Goal: Transaction & Acquisition: Book appointment/travel/reservation

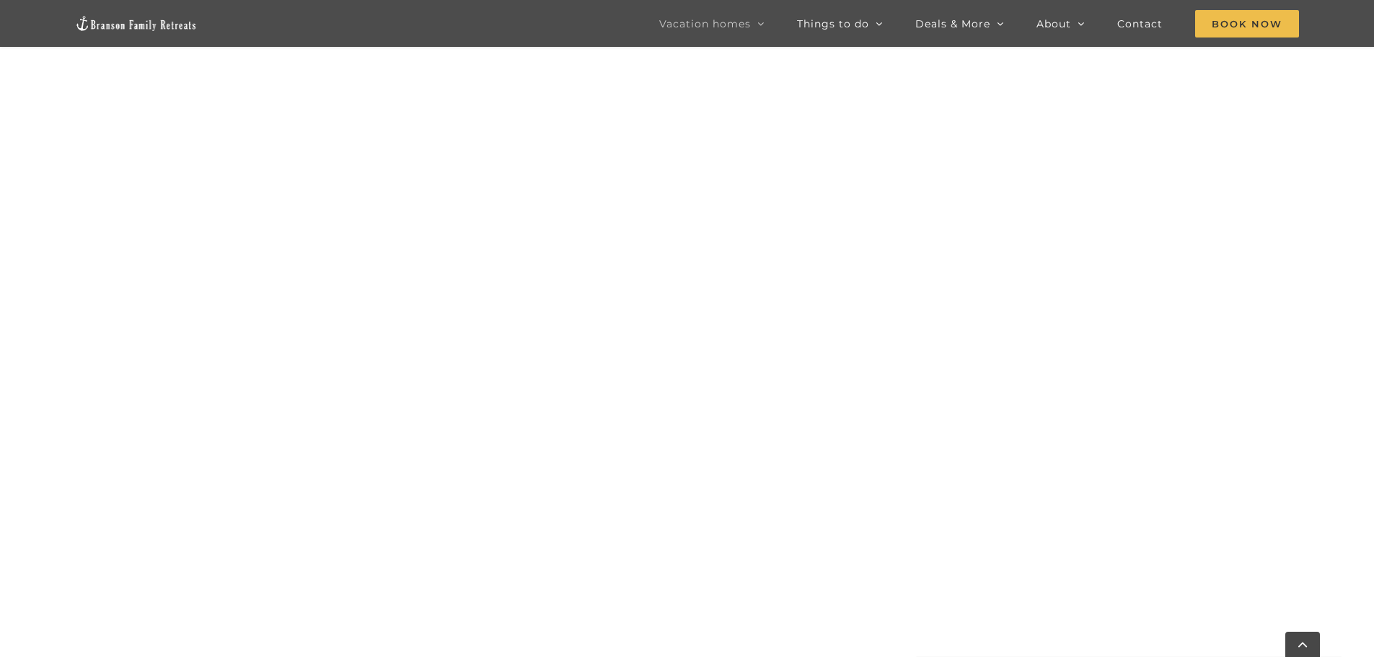
scroll to position [866, 0]
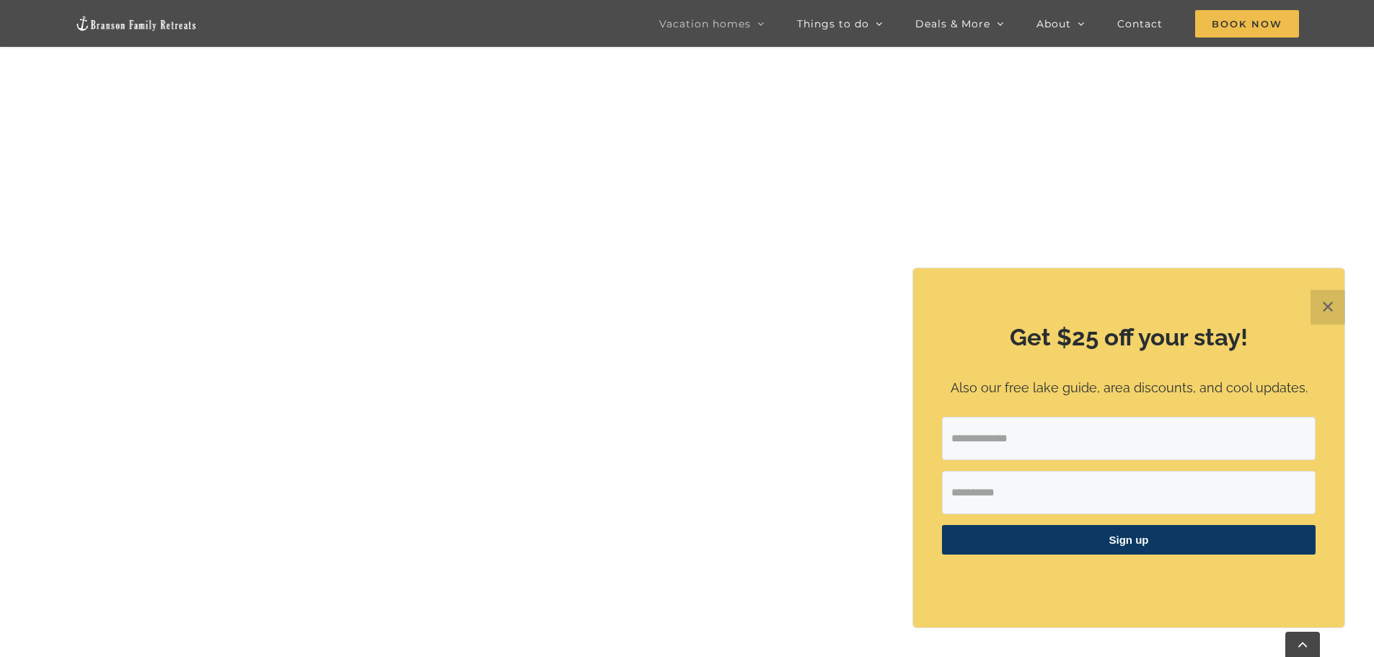
click at [1337, 305] on button "✕" at bounding box center [1328, 307] width 35 height 35
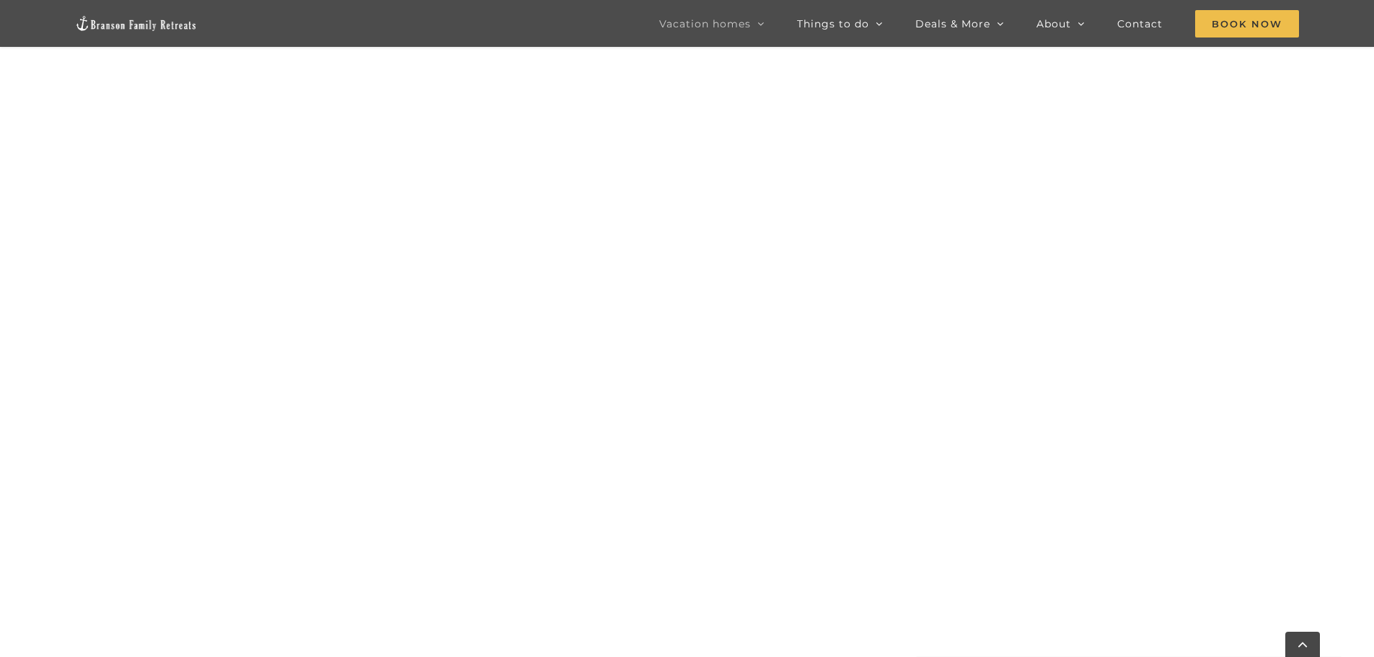
scroll to position [807, 0]
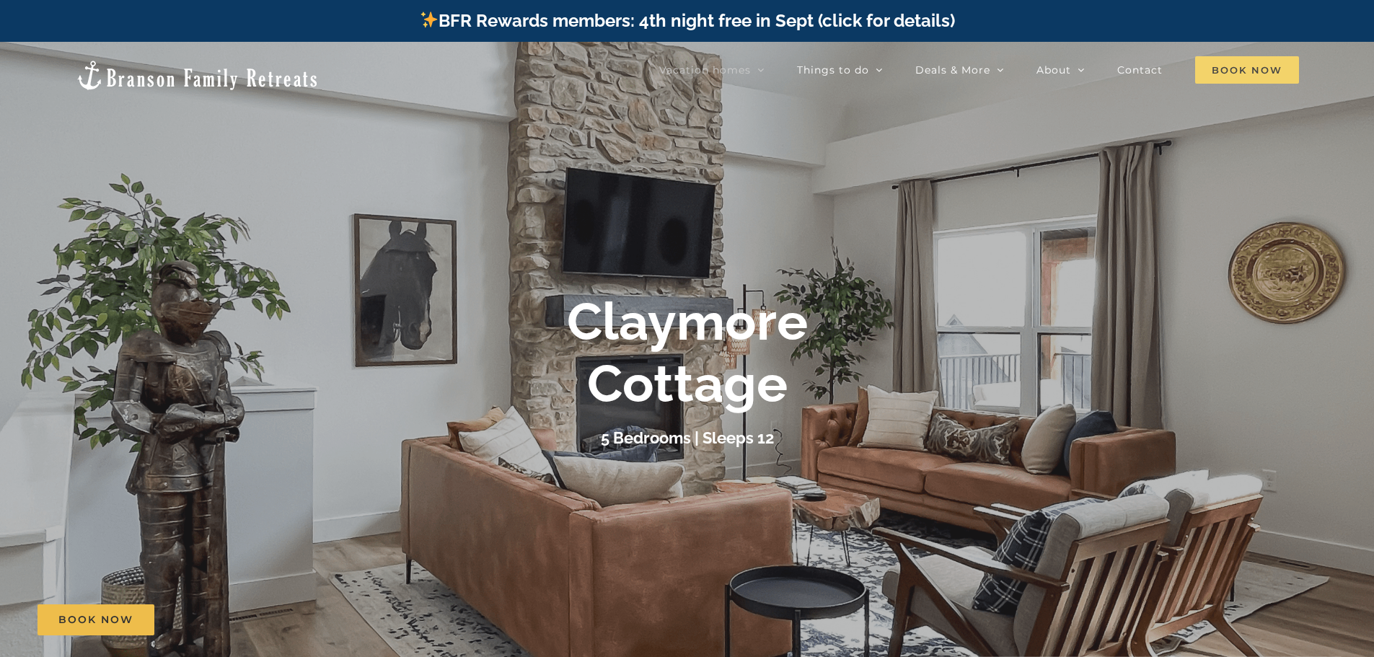
click at [1238, 68] on span "Book Now" at bounding box center [1247, 69] width 104 height 27
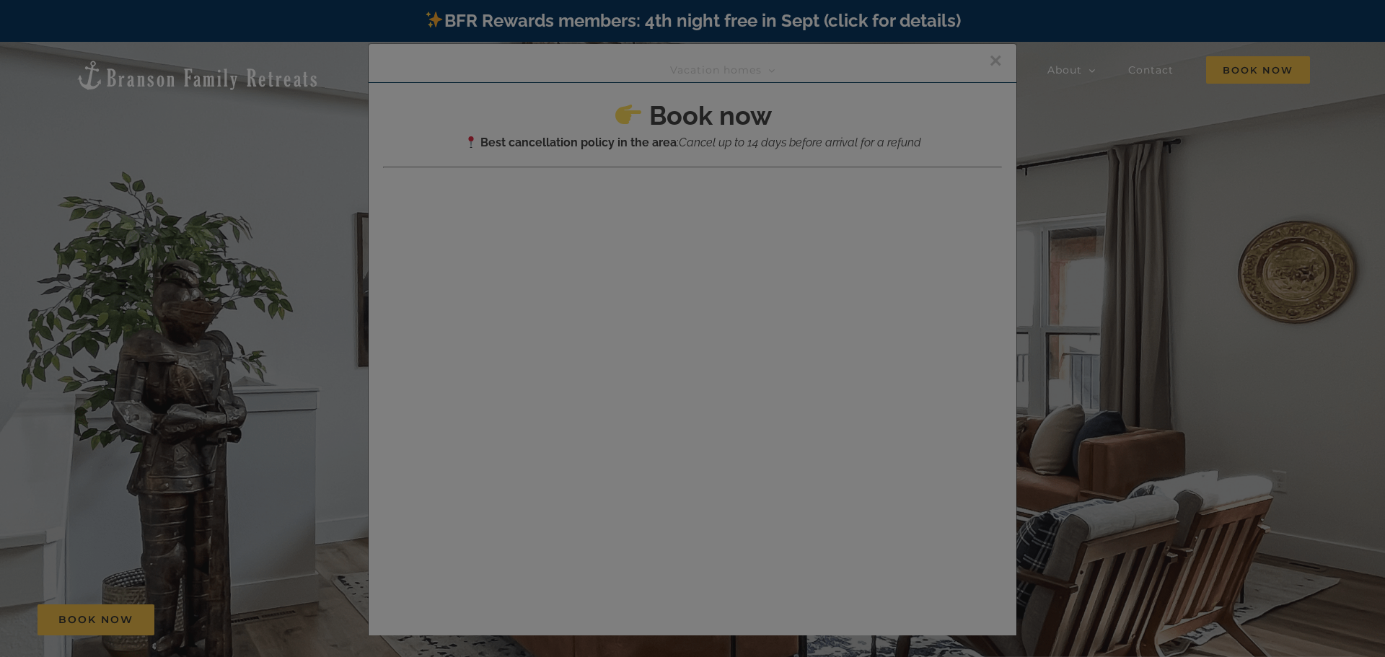
click at [658, 284] on div at bounding box center [692, 328] width 1385 height 657
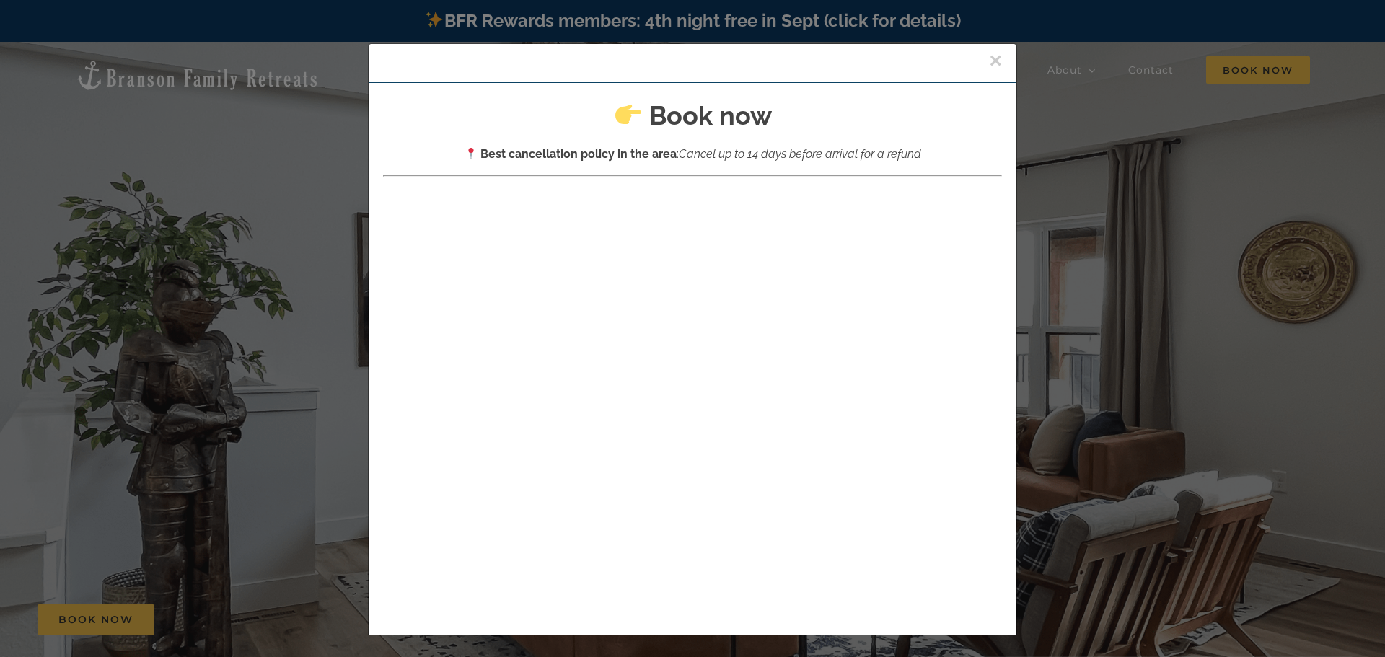
click at [989, 60] on button "×" at bounding box center [995, 61] width 13 height 22
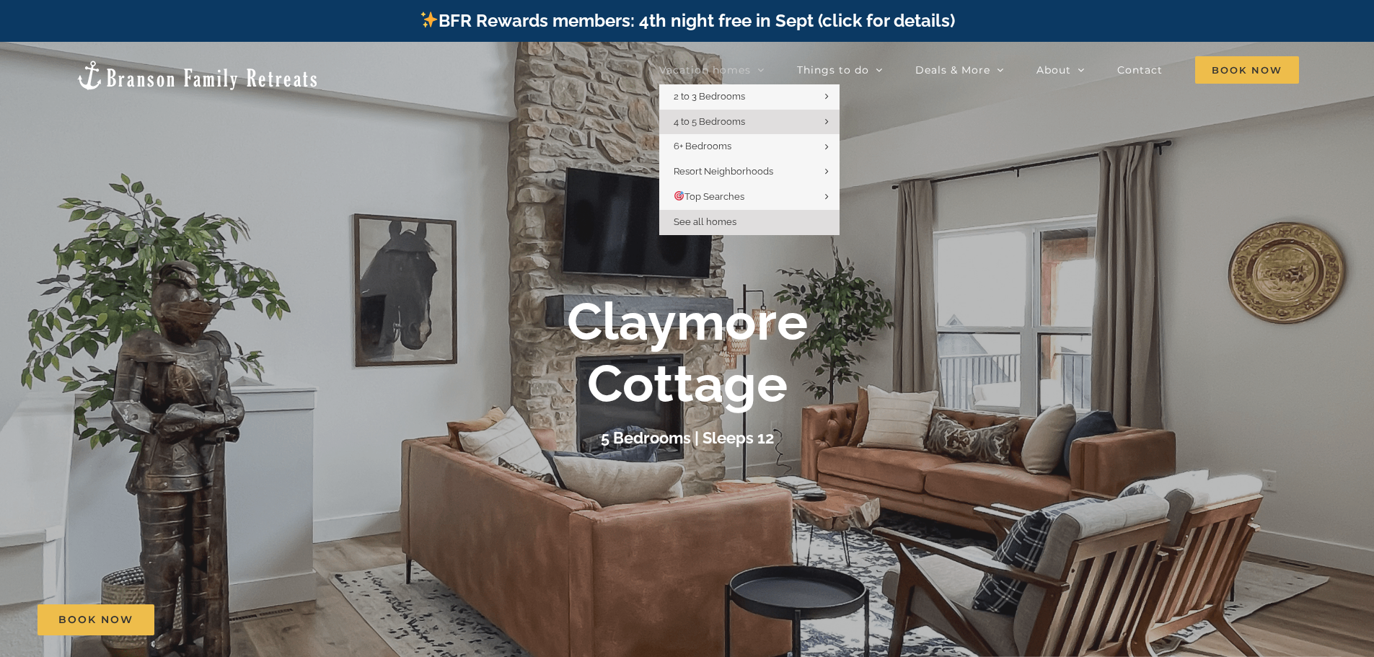
click at [687, 216] on span "See all homes" at bounding box center [705, 221] width 63 height 11
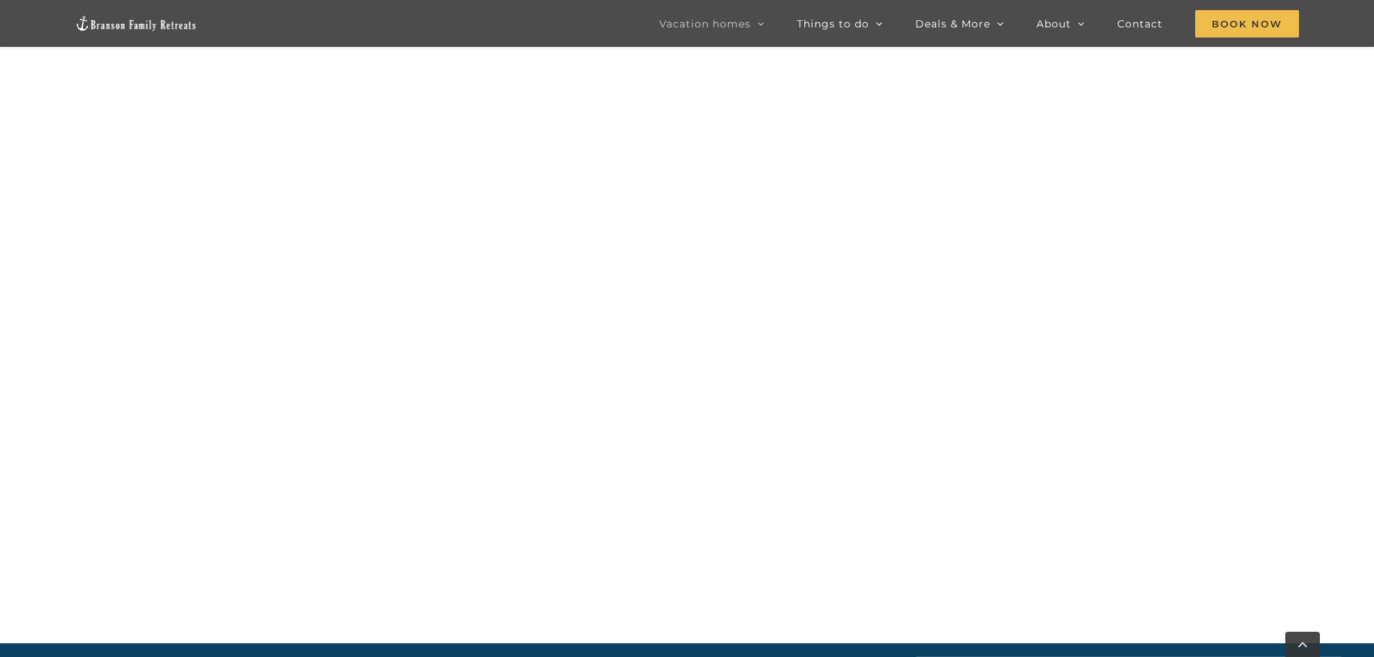
scroll to position [1601, 0]
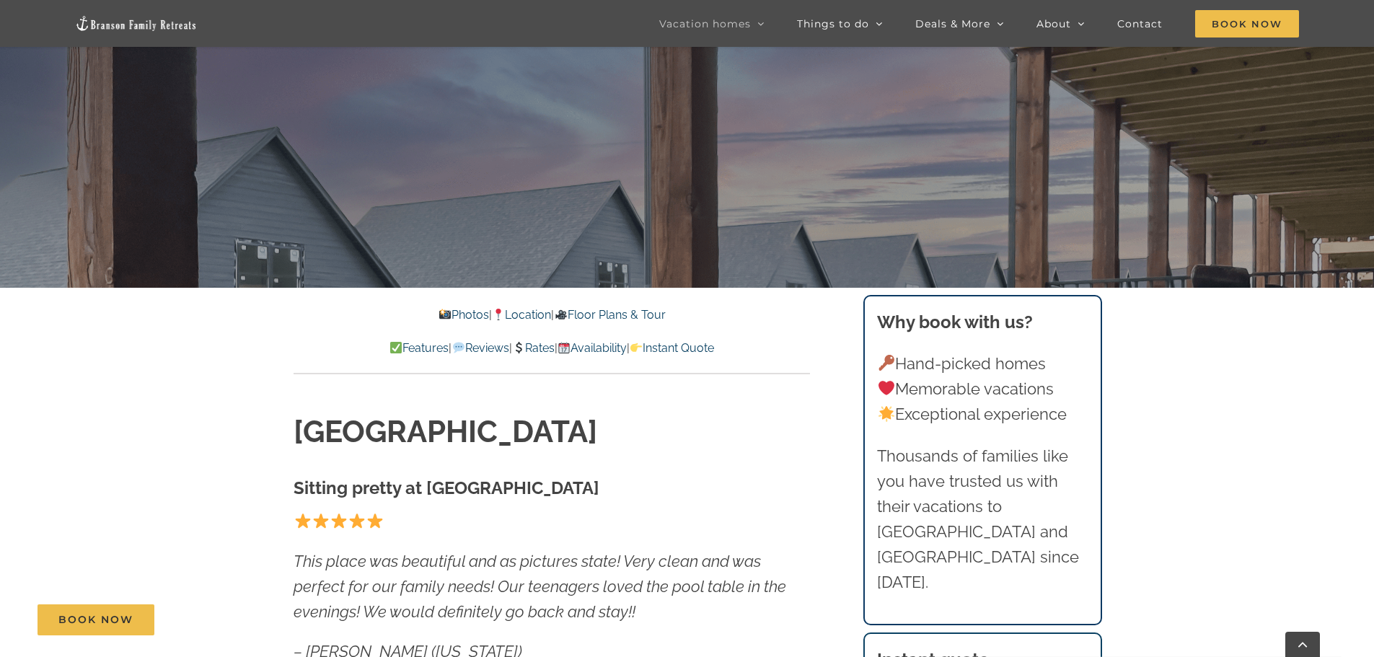
scroll to position [361, 0]
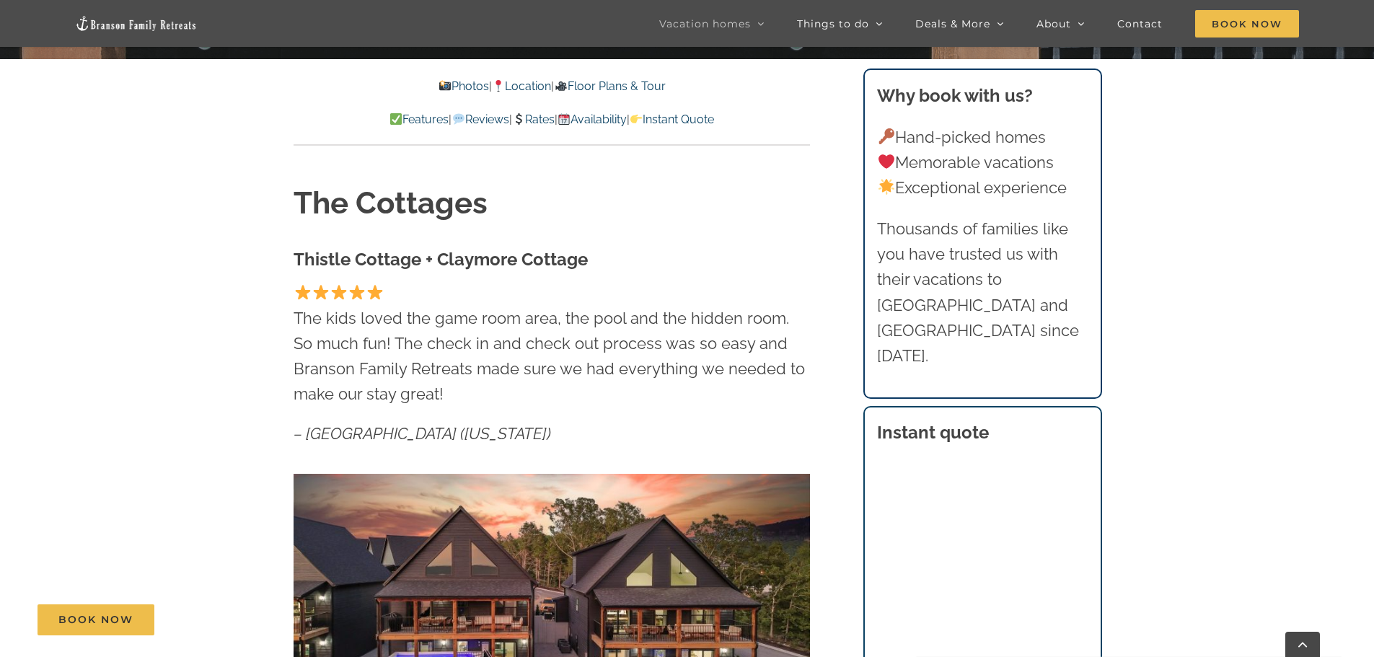
scroll to position [649, 0]
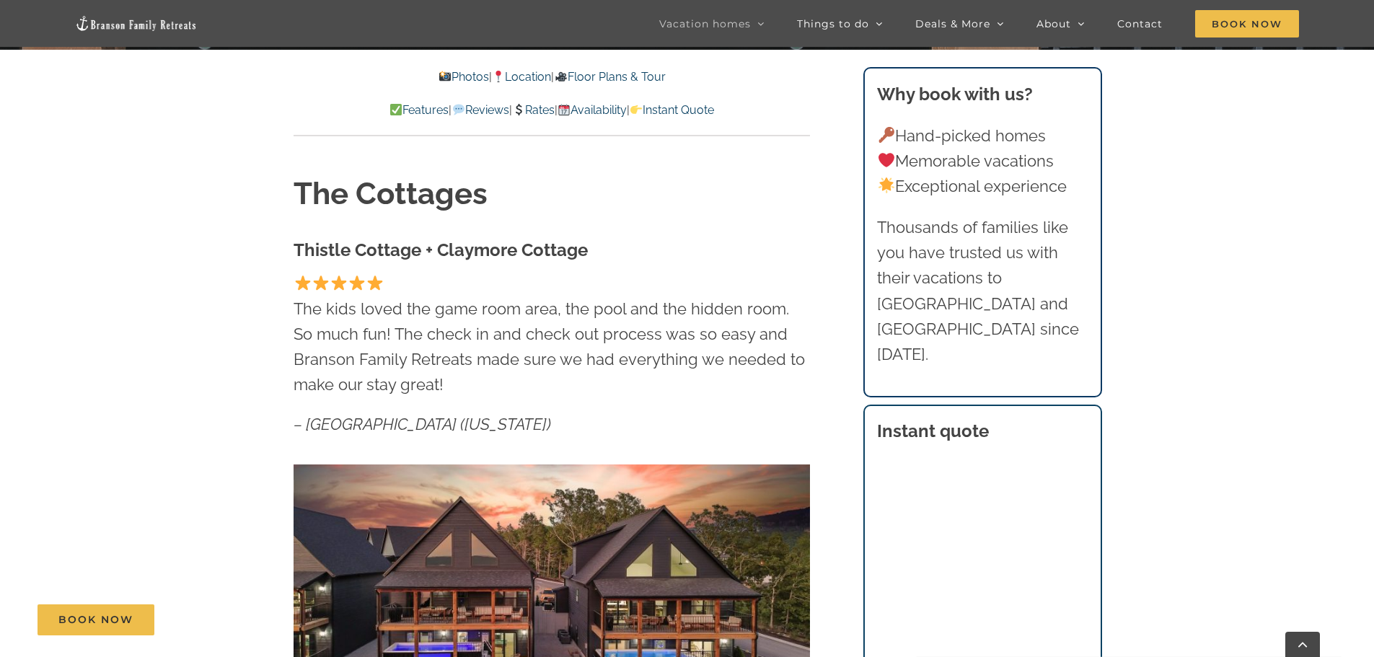
click at [960, 612] on div "Book Now" at bounding box center [698, 619] width 1321 height 31
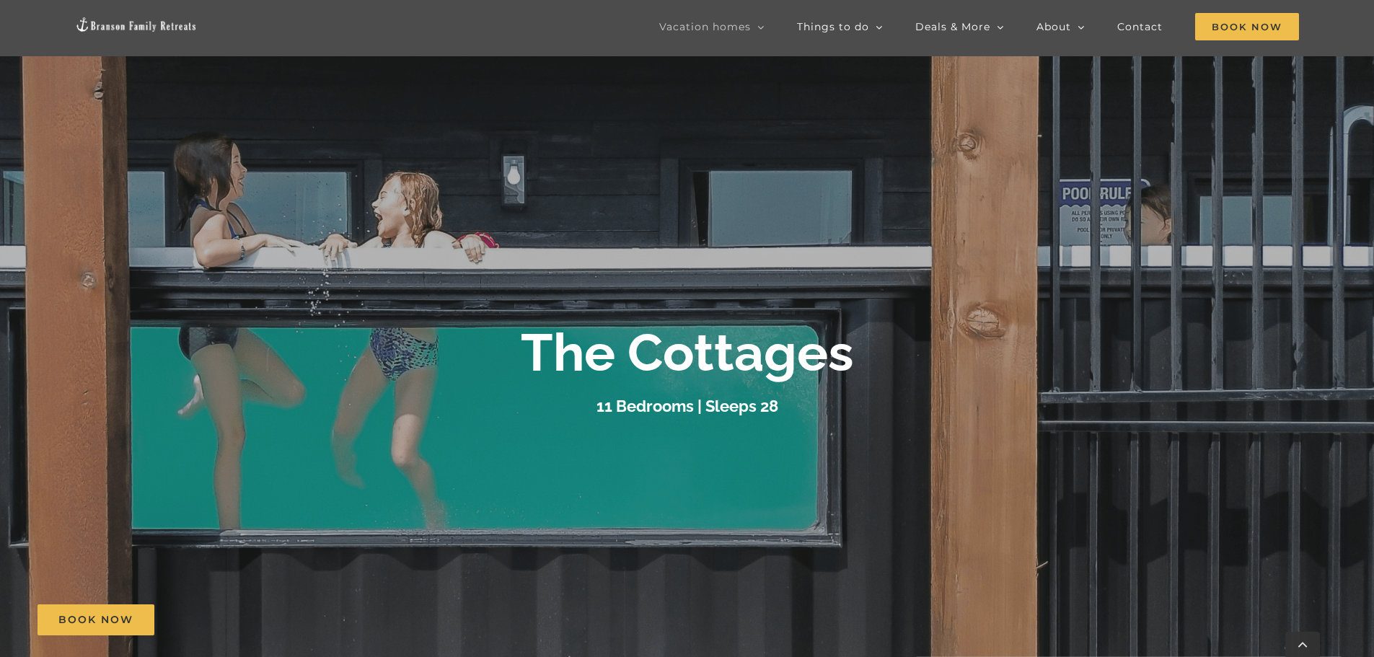
scroll to position [433, 0]
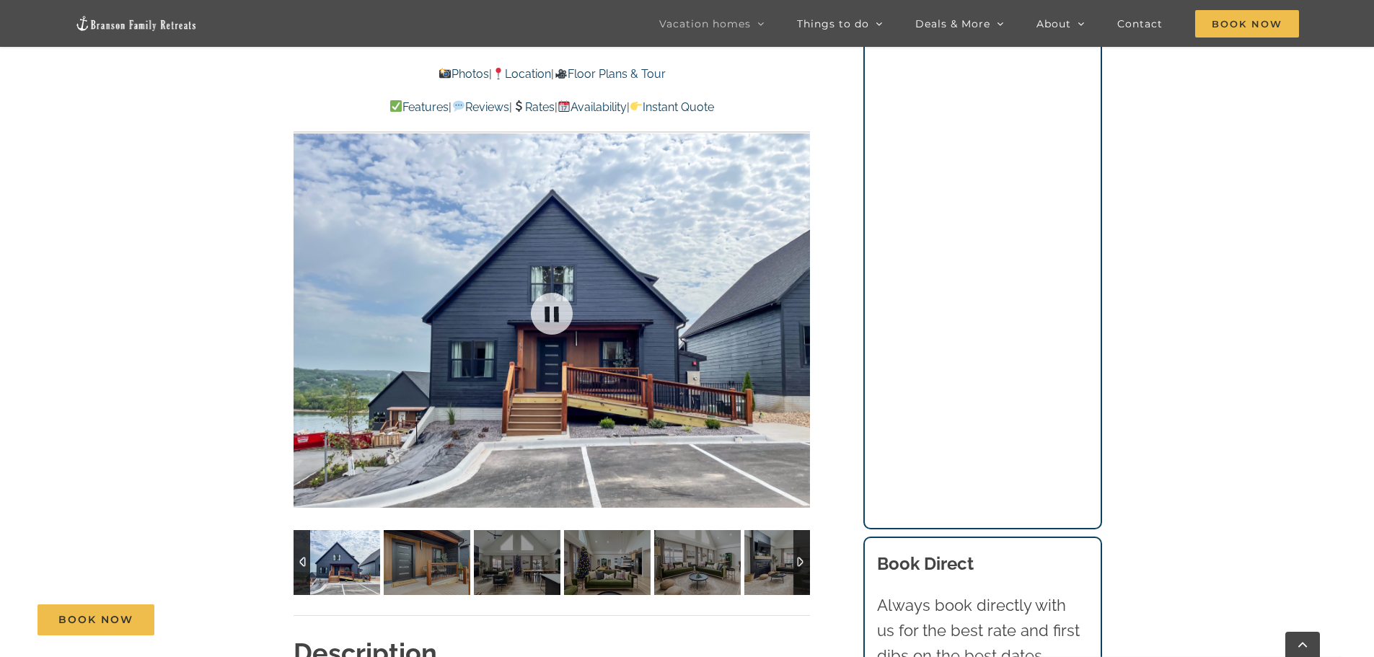
scroll to position [1154, 0]
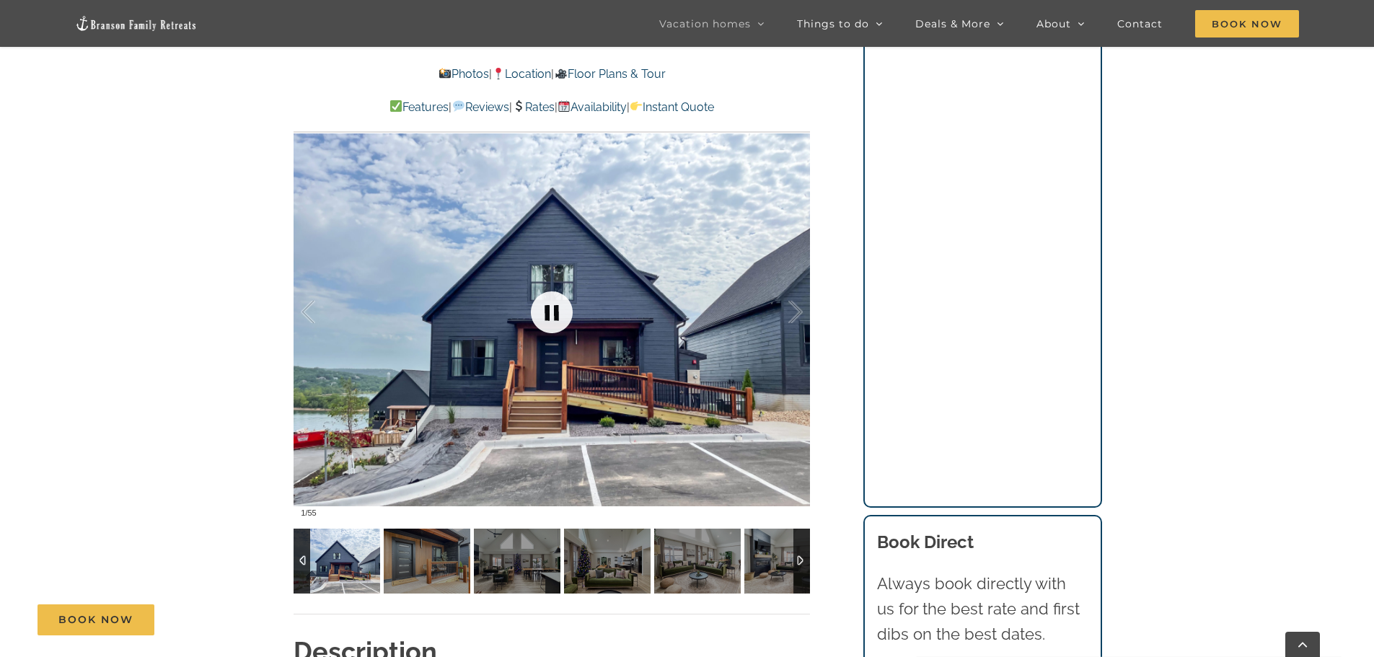
click at [565, 313] on link at bounding box center [552, 312] width 58 height 58
click at [547, 317] on link at bounding box center [552, 312] width 58 height 58
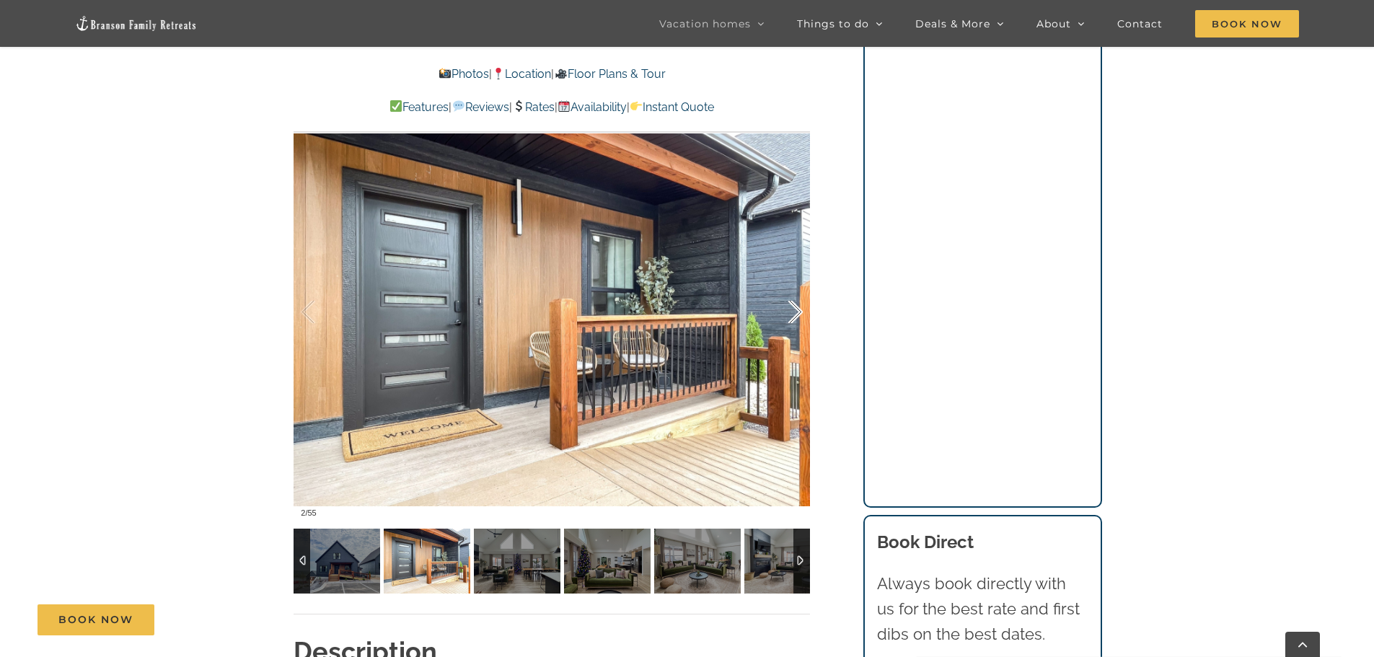
click at [790, 316] on div at bounding box center [780, 312] width 45 height 89
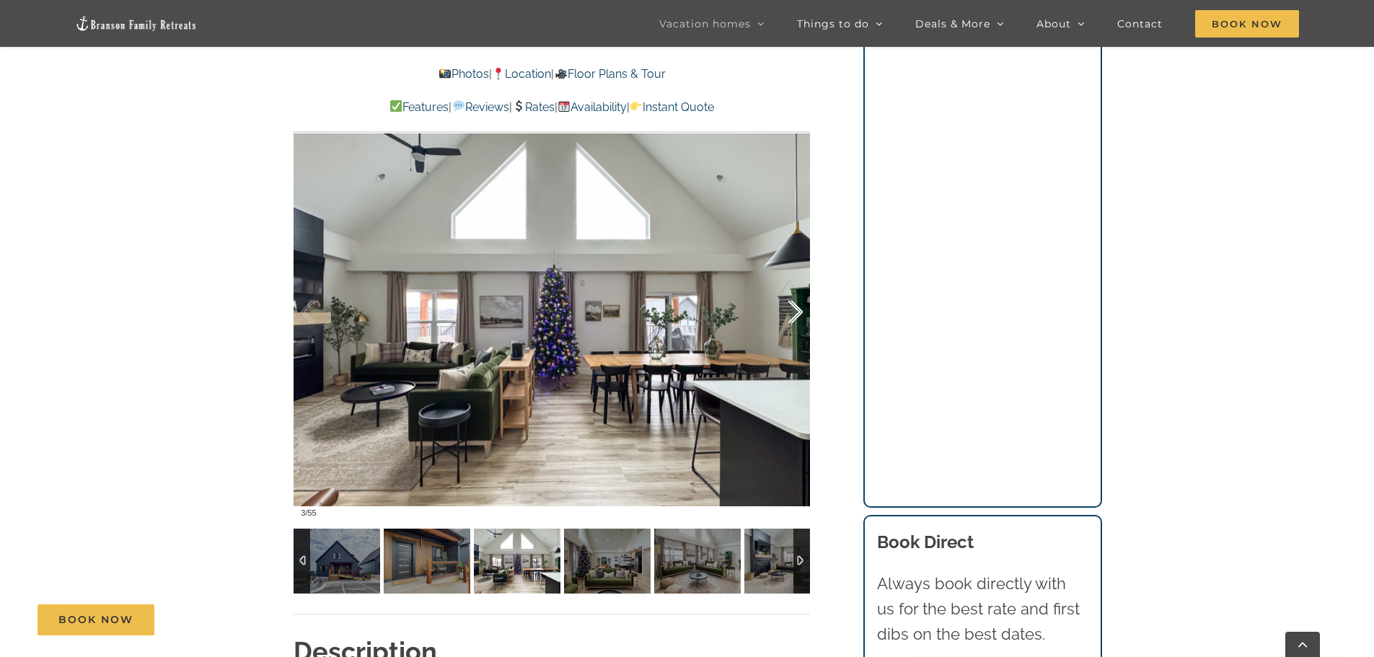
click at [790, 316] on div at bounding box center [780, 312] width 45 height 89
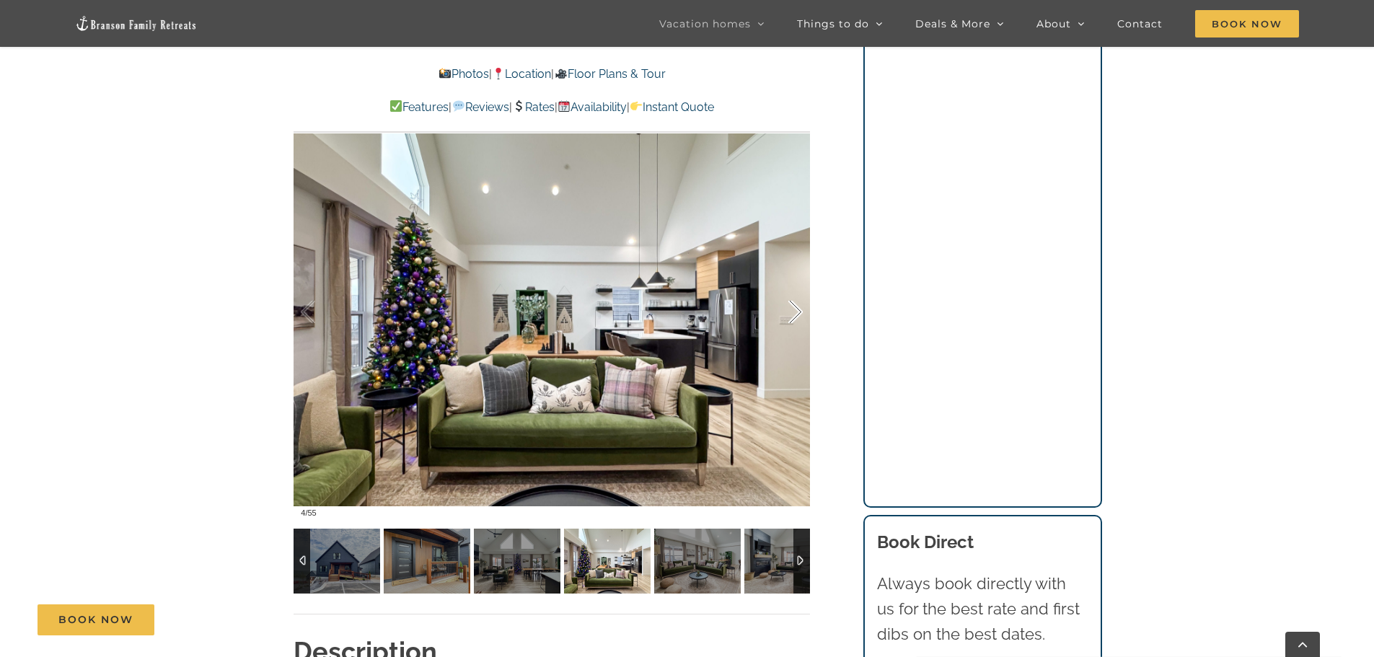
click at [790, 316] on div at bounding box center [780, 312] width 45 height 89
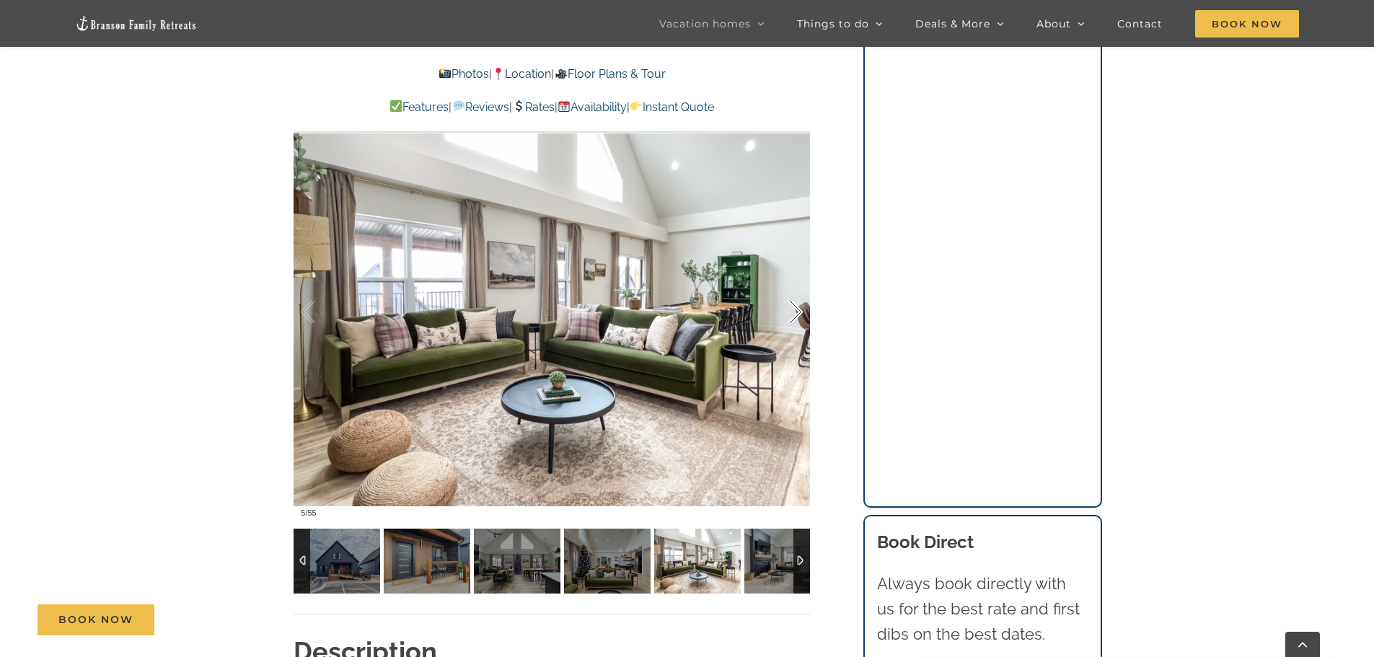
click at [790, 316] on div at bounding box center [780, 312] width 45 height 89
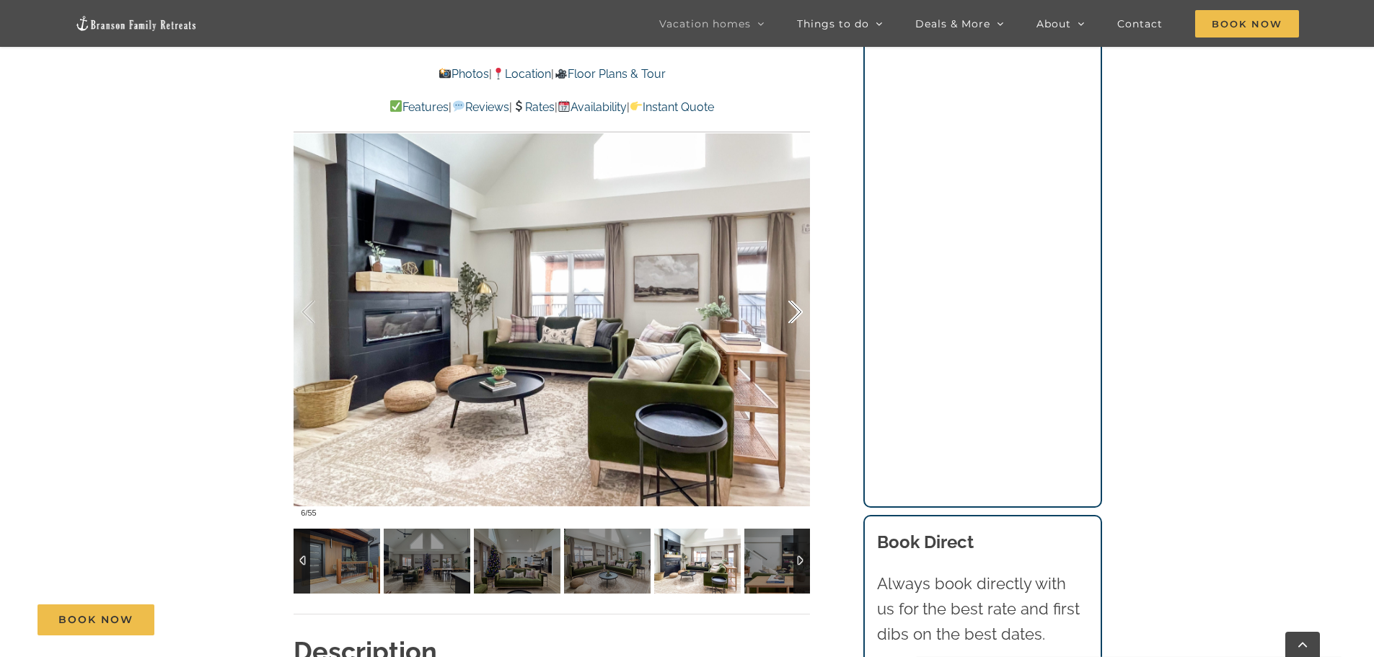
click at [790, 316] on div at bounding box center [780, 312] width 45 height 89
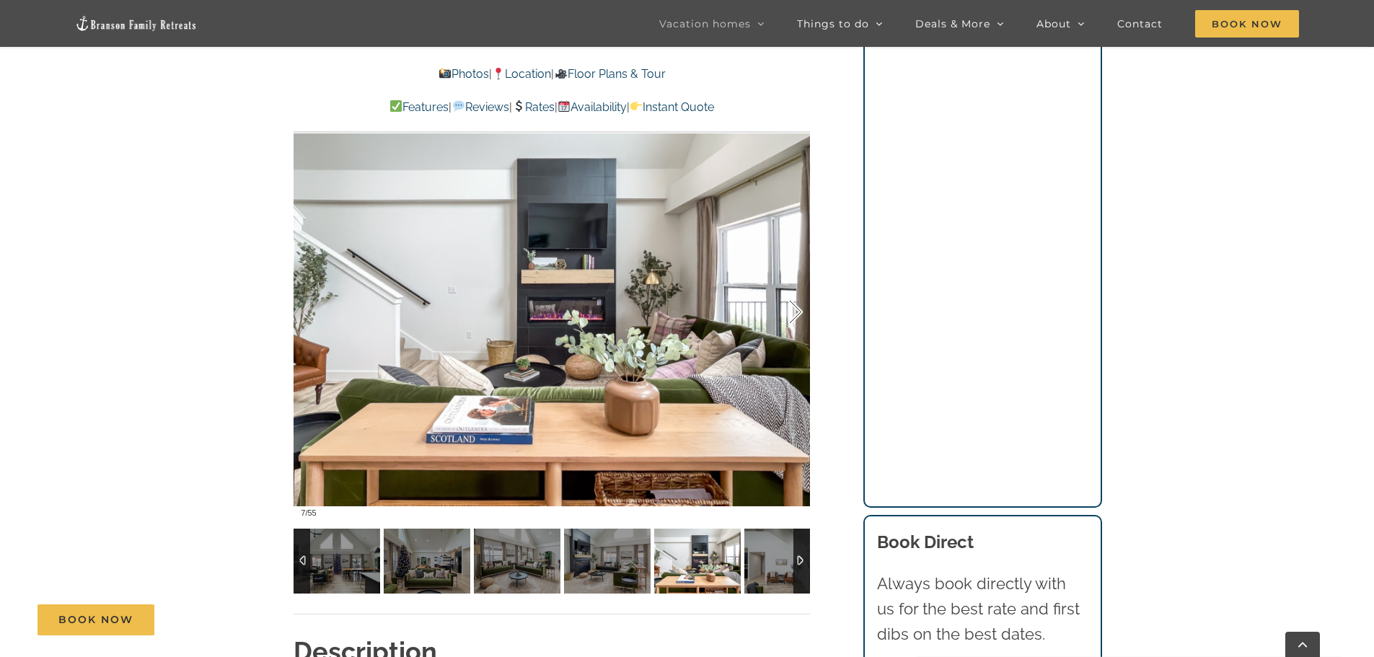
click at [790, 316] on div at bounding box center [780, 312] width 45 height 89
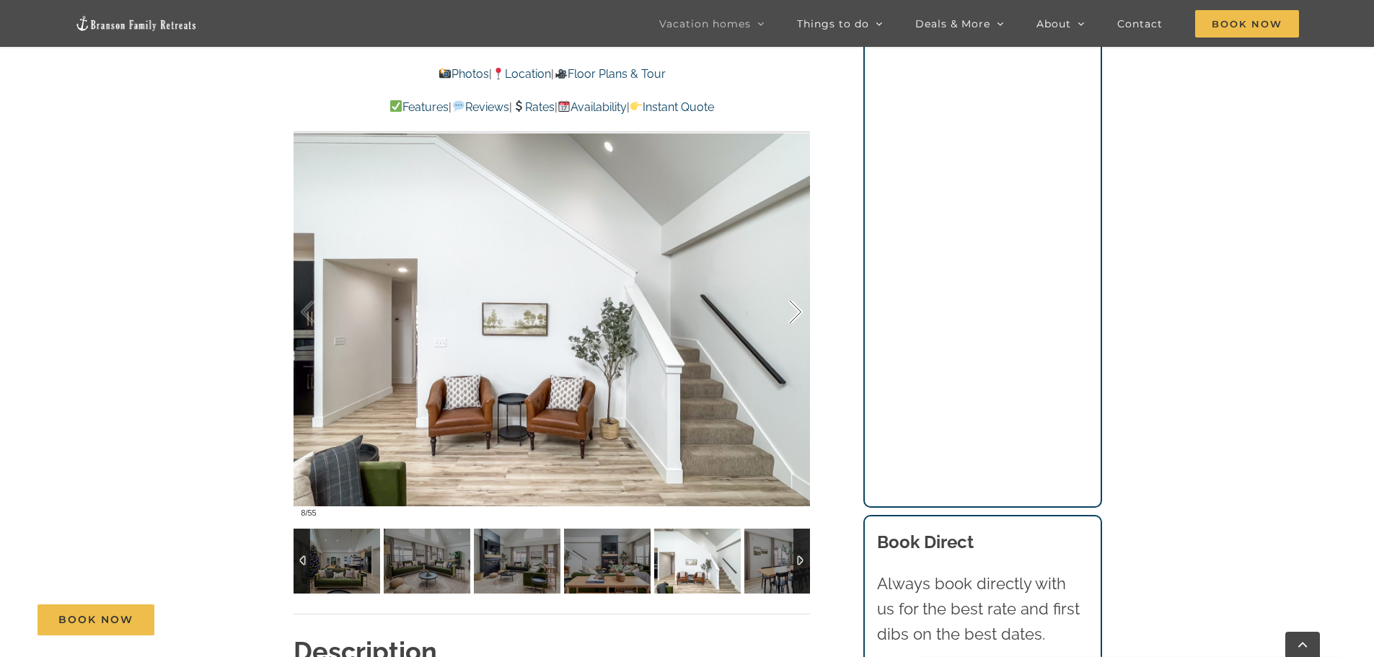
click at [790, 316] on div at bounding box center [780, 312] width 45 height 89
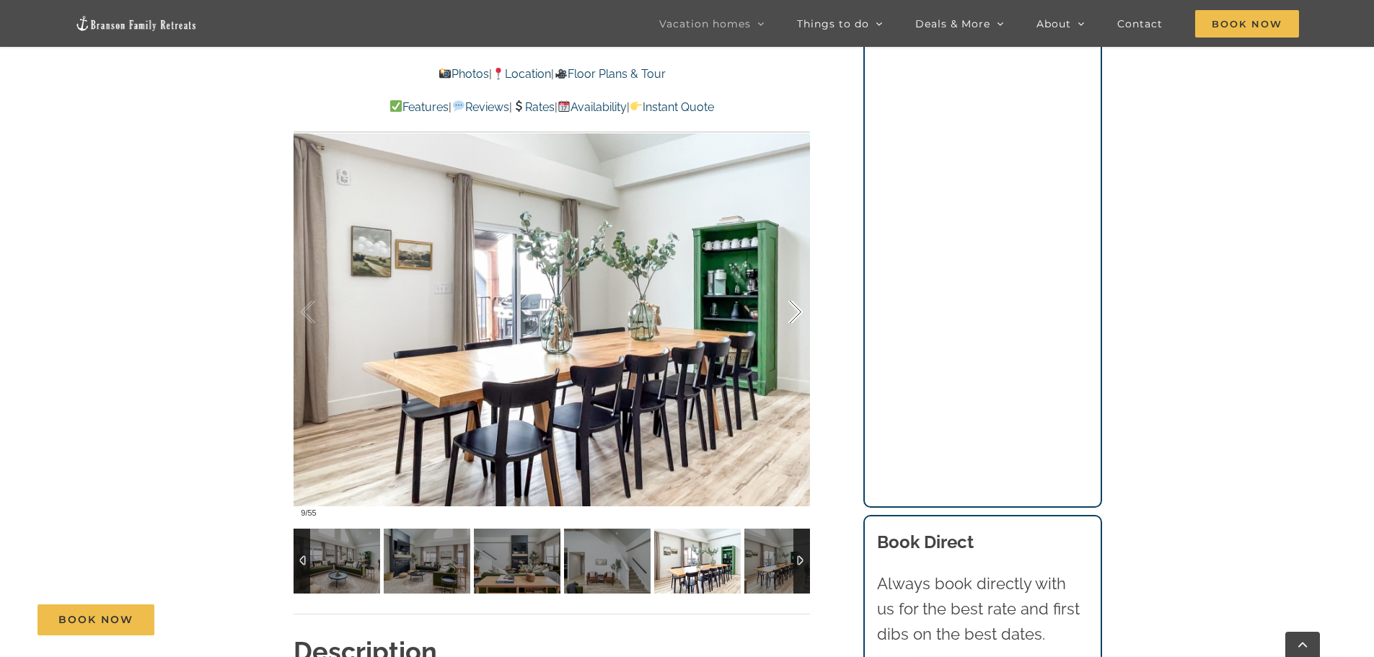
click at [790, 316] on div at bounding box center [780, 312] width 45 height 89
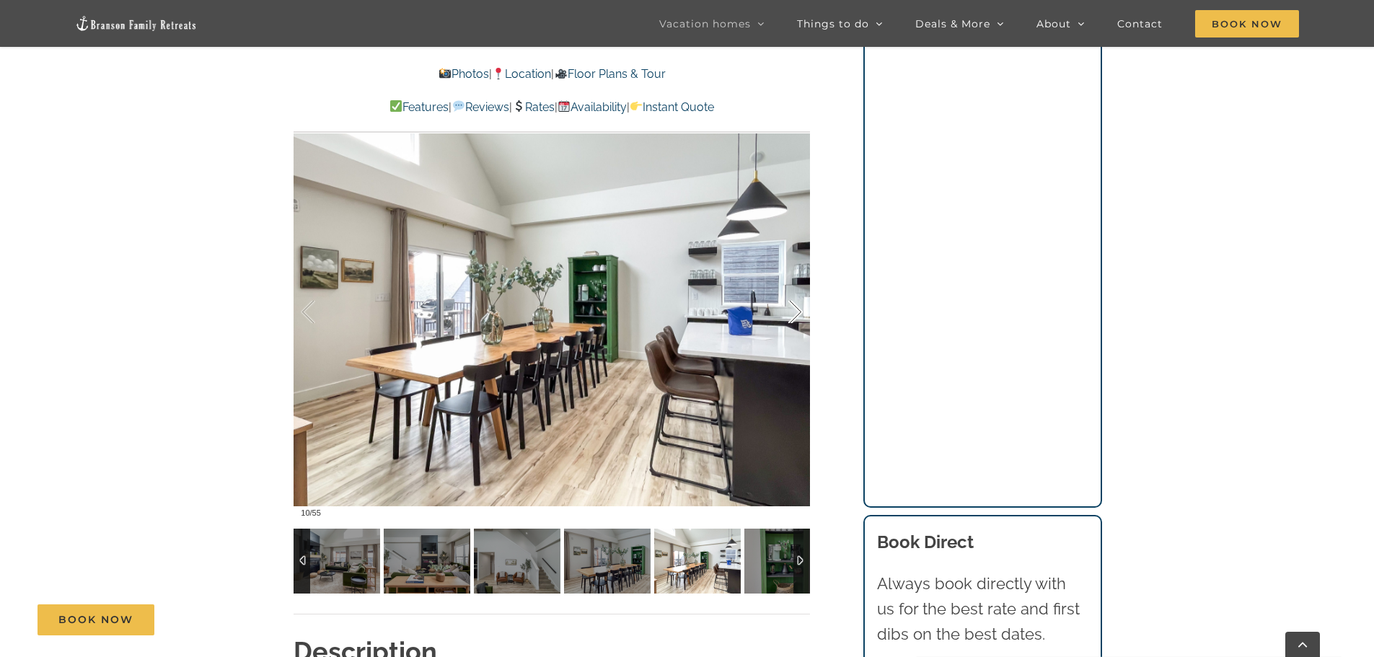
click at [790, 316] on div at bounding box center [780, 312] width 45 height 89
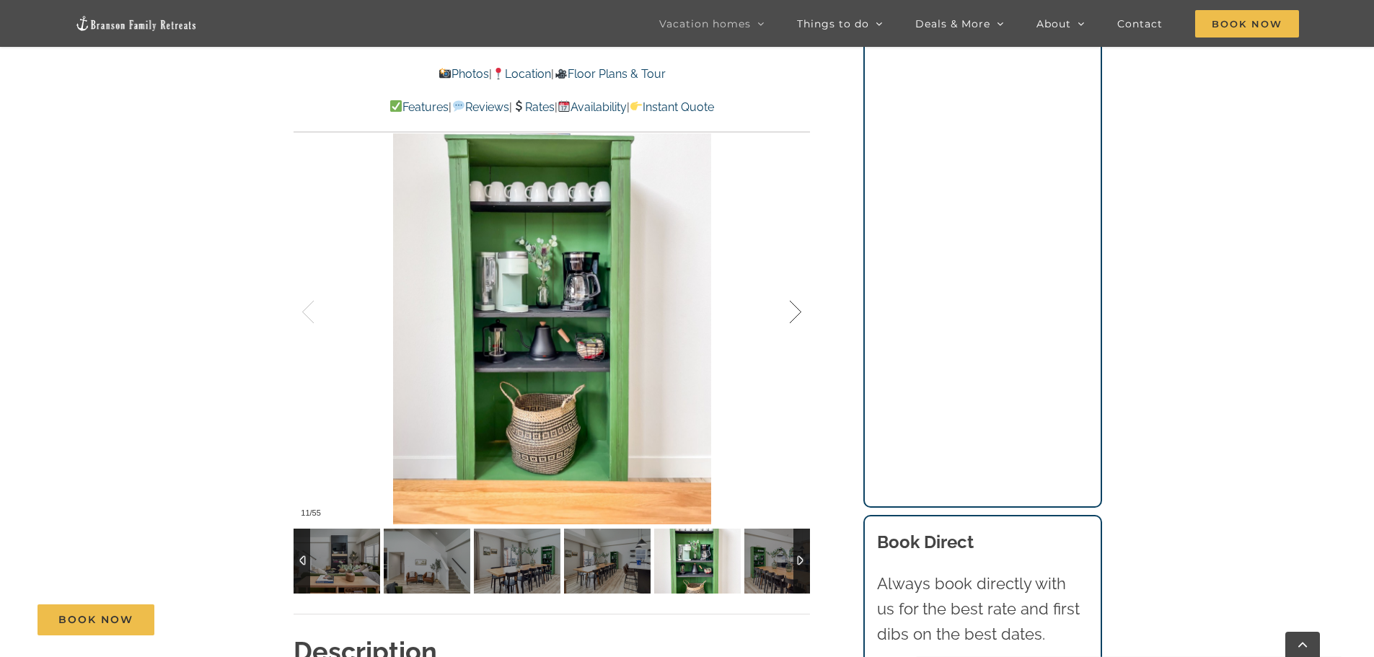
click at [790, 316] on div at bounding box center [780, 312] width 45 height 89
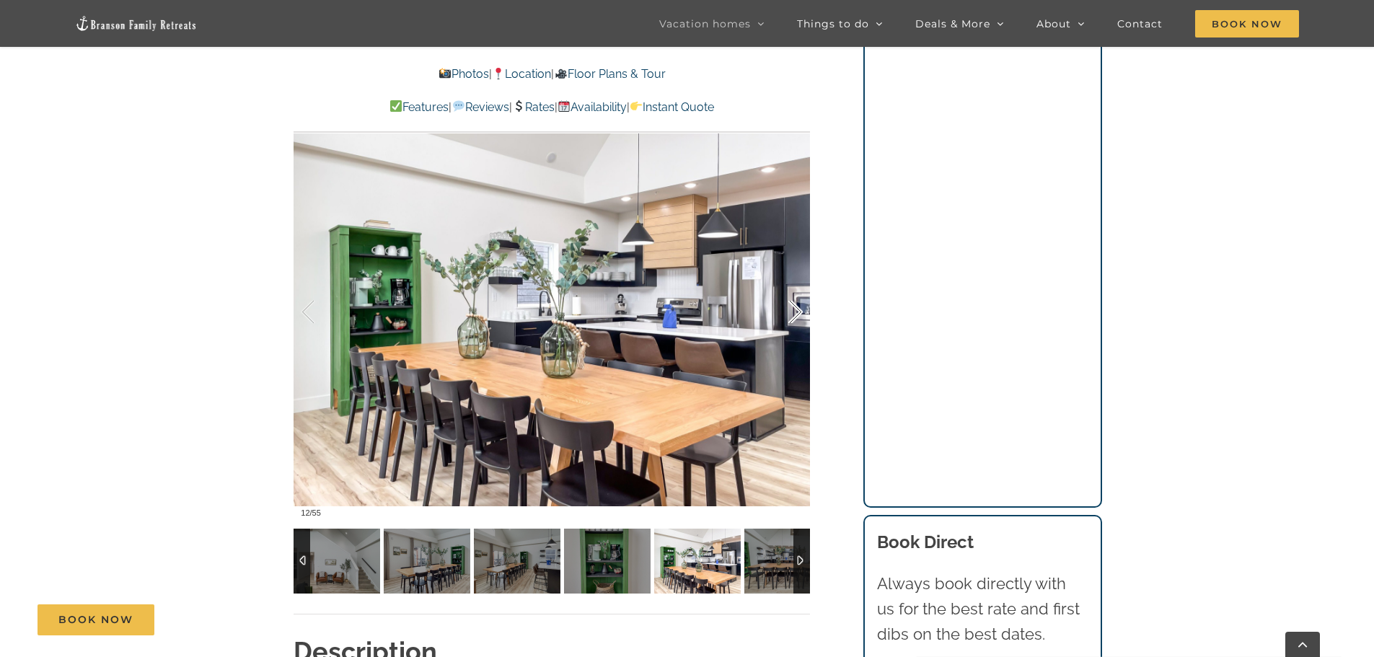
click at [790, 316] on div at bounding box center [780, 312] width 45 height 89
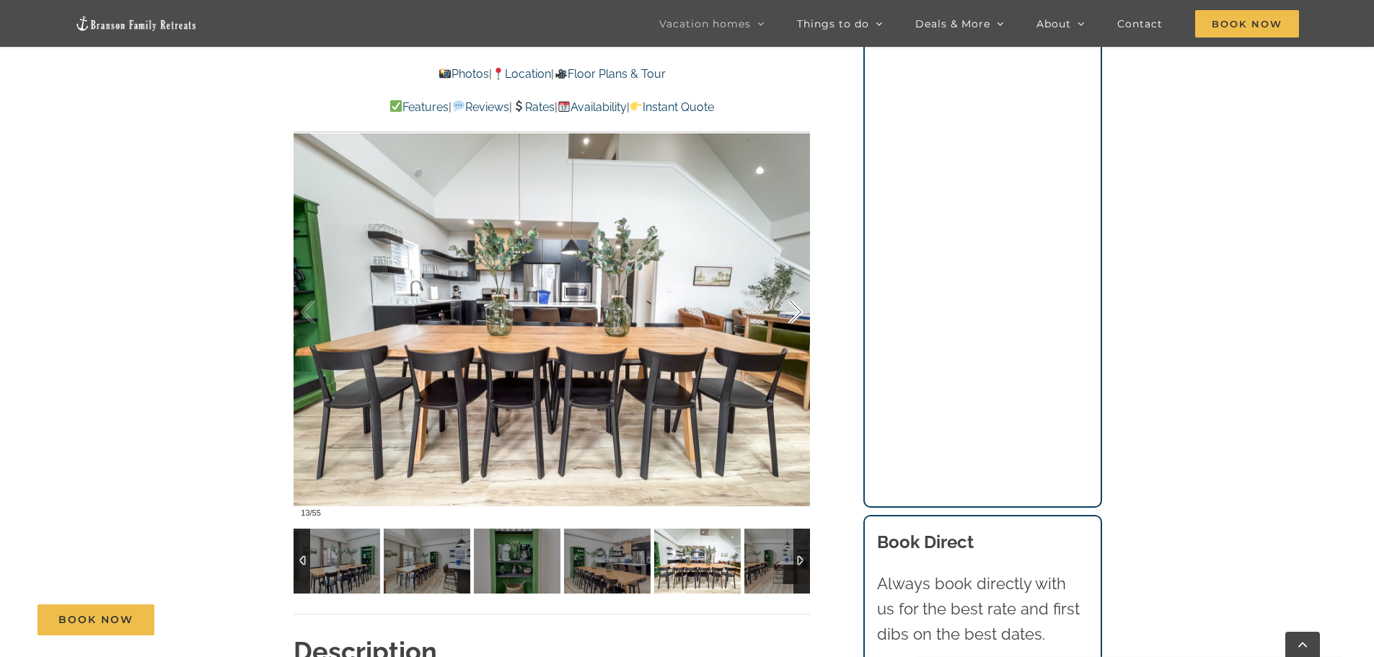
click at [790, 316] on div at bounding box center [780, 312] width 45 height 89
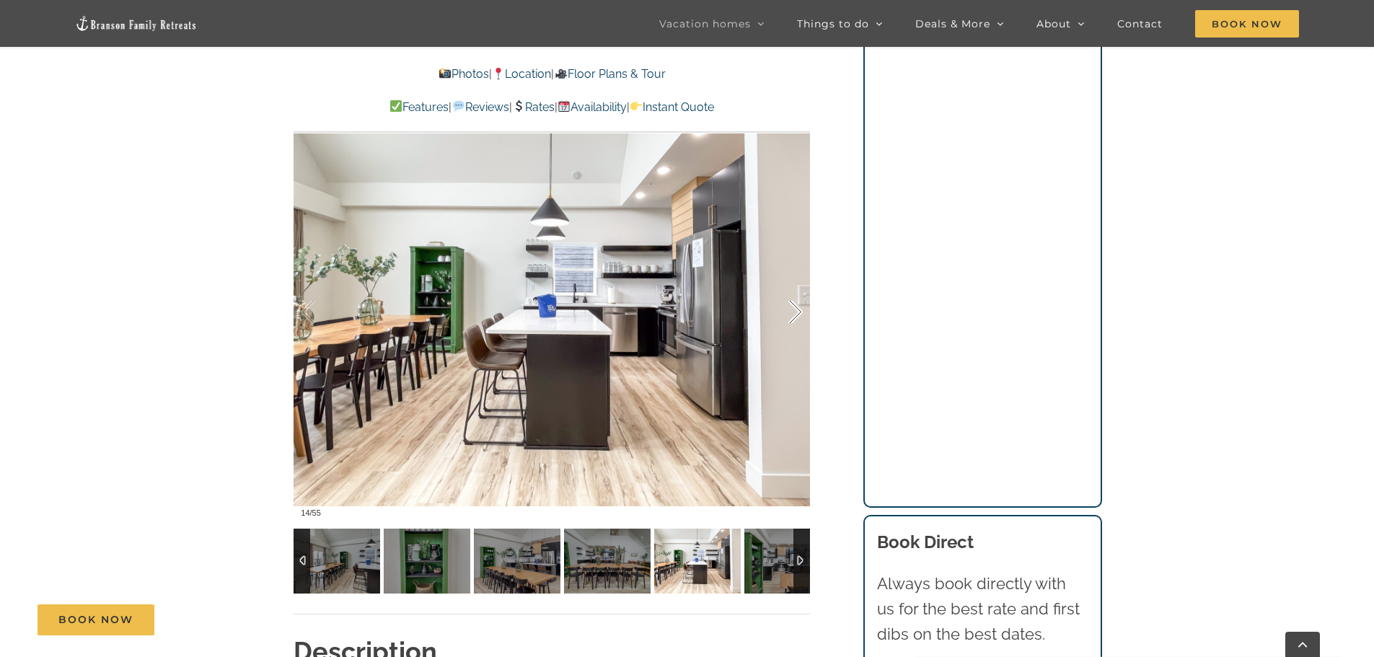
click at [790, 316] on div at bounding box center [780, 312] width 45 height 89
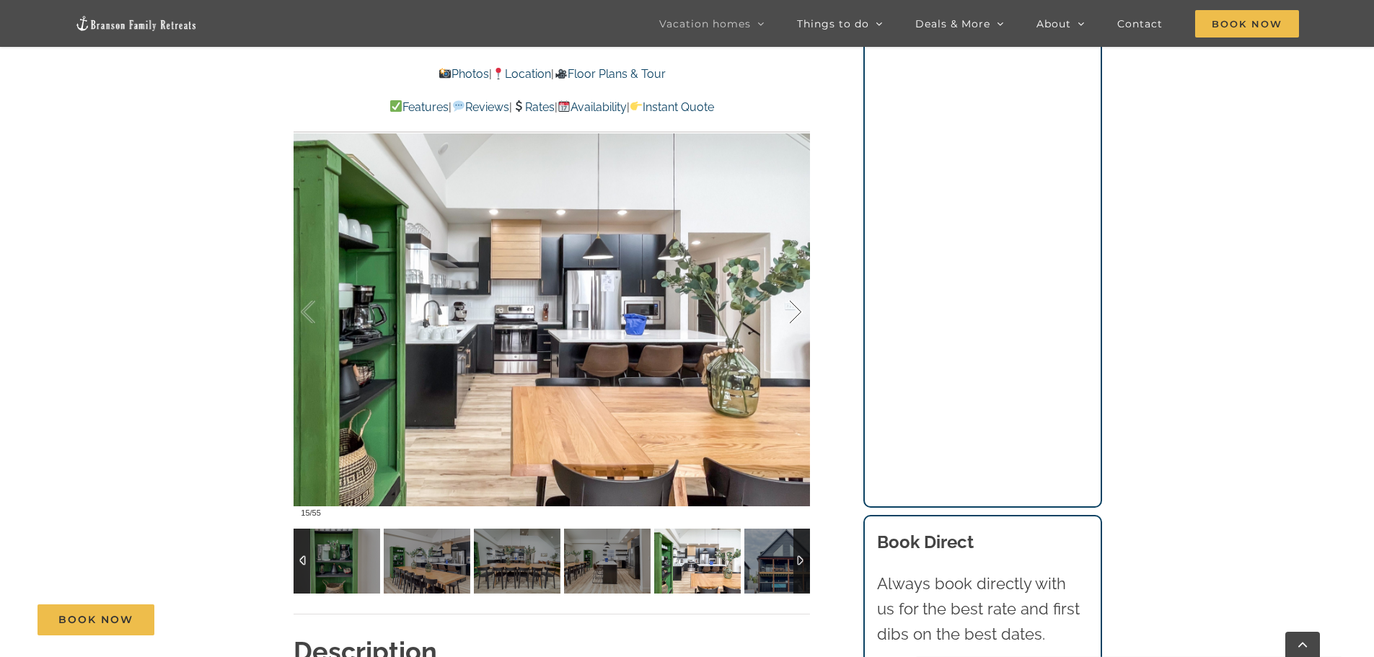
click at [790, 316] on div at bounding box center [780, 312] width 45 height 89
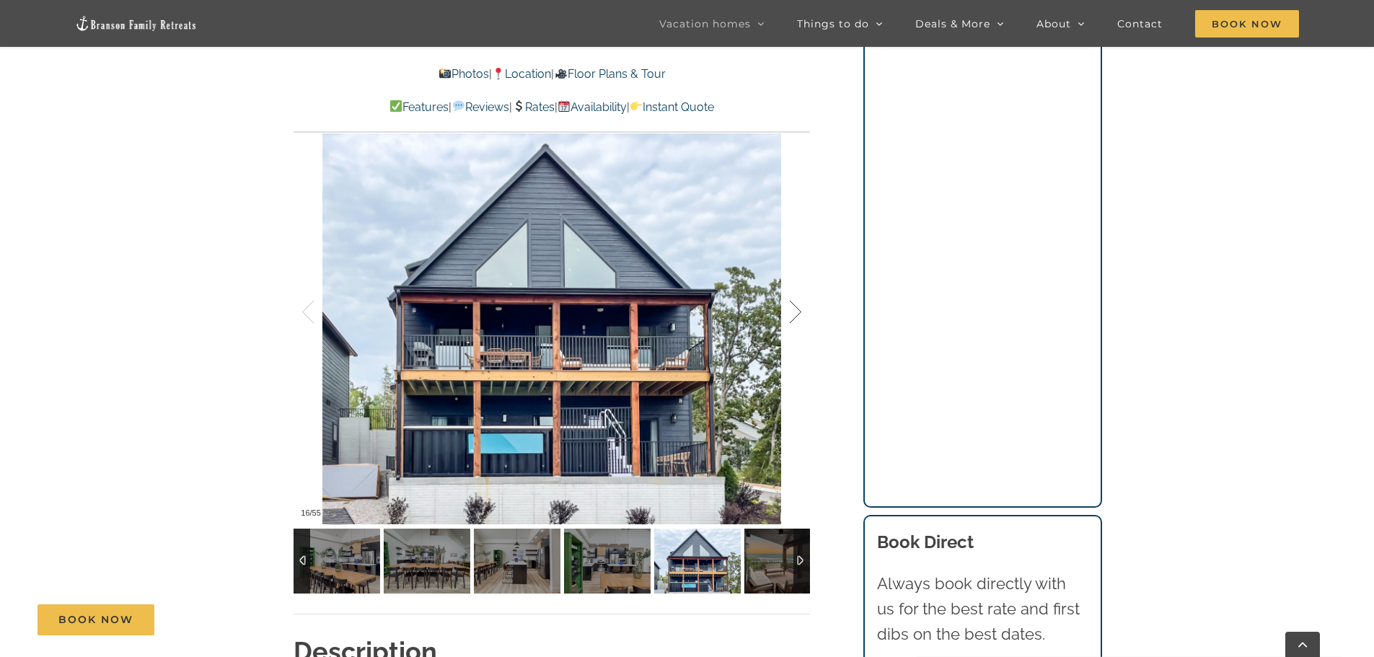
click at [790, 316] on div at bounding box center [780, 312] width 45 height 89
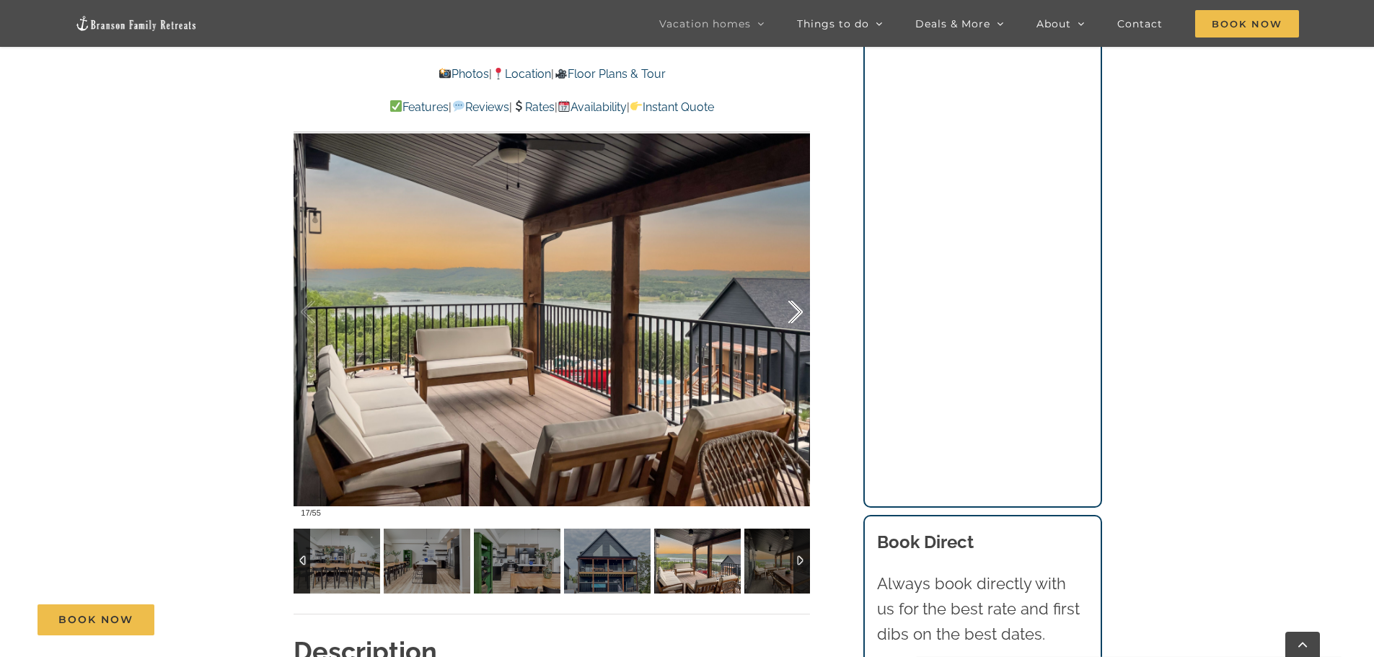
click at [790, 316] on div at bounding box center [780, 312] width 45 height 89
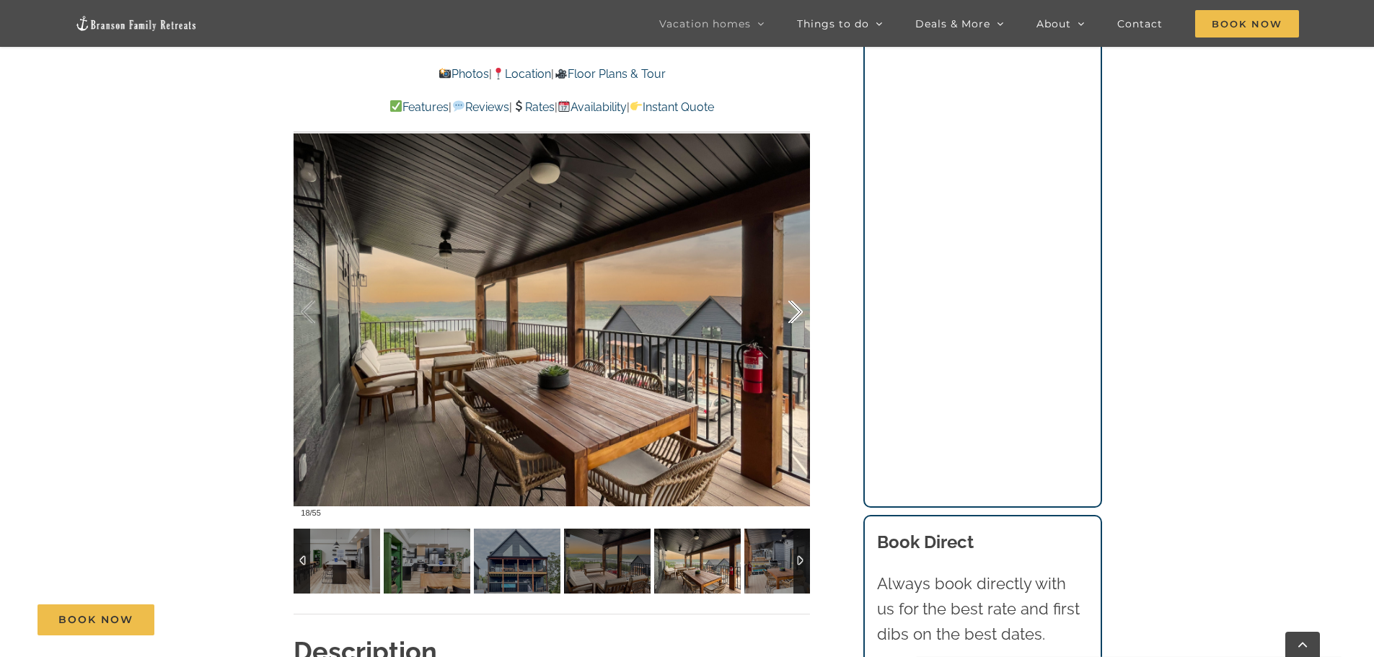
click at [790, 316] on div at bounding box center [780, 312] width 45 height 89
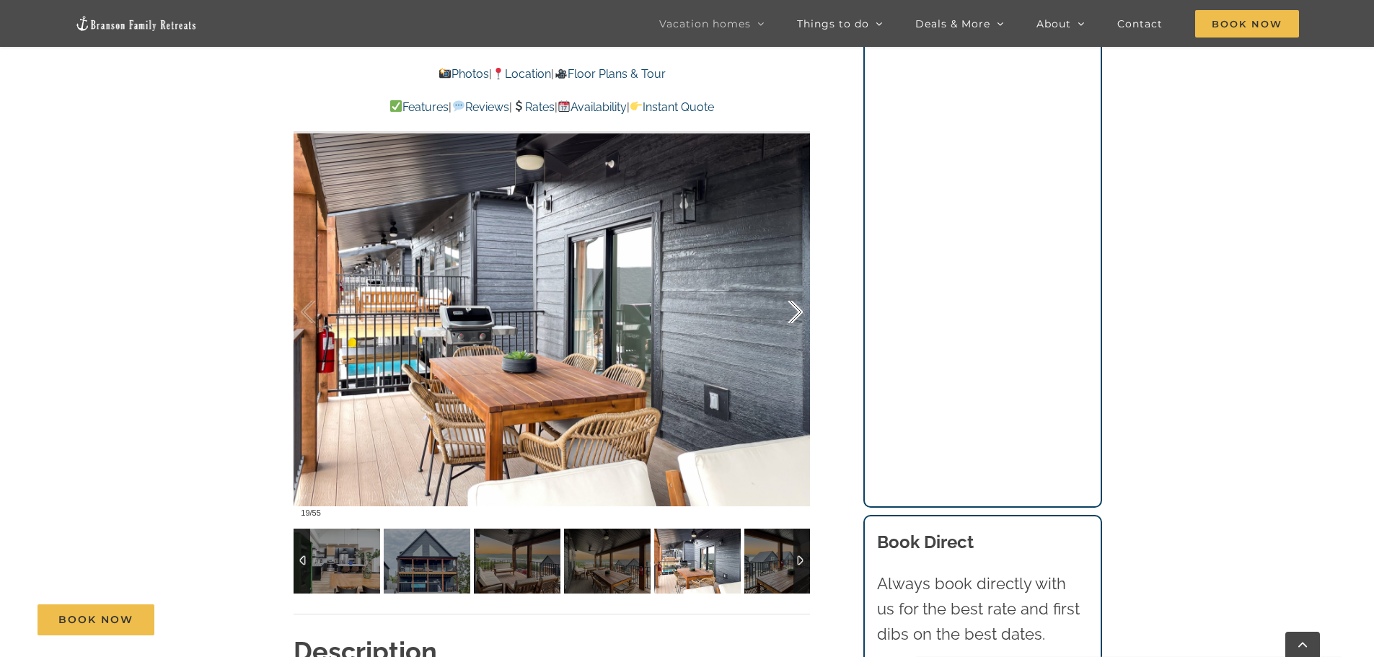
click at [790, 316] on div at bounding box center [780, 312] width 45 height 89
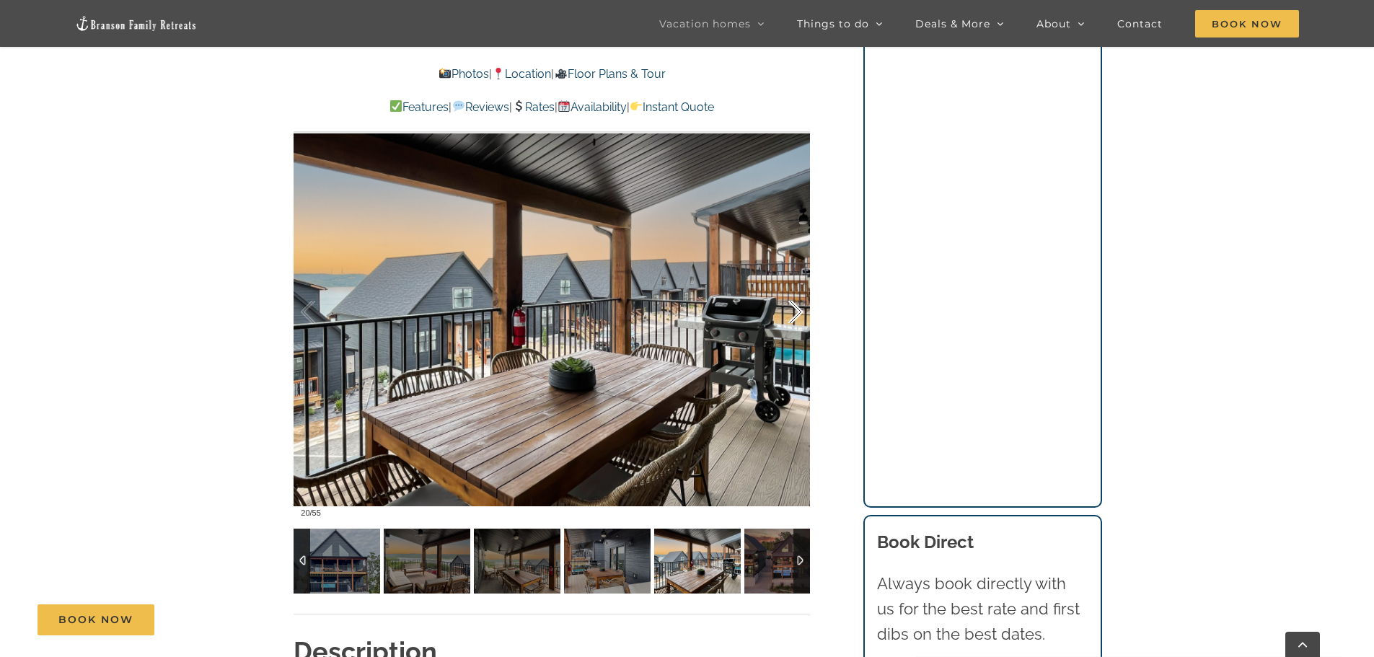
click at [790, 316] on div at bounding box center [780, 312] width 45 height 89
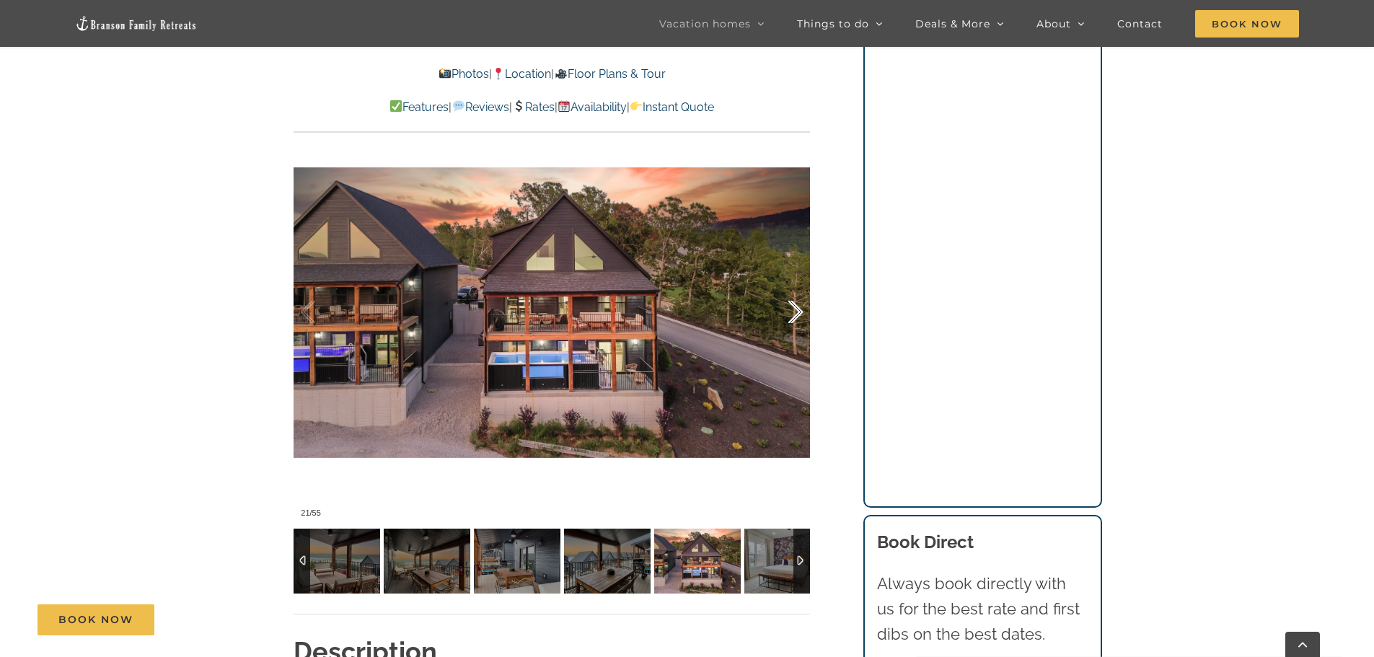
click at [790, 316] on div at bounding box center [780, 312] width 45 height 89
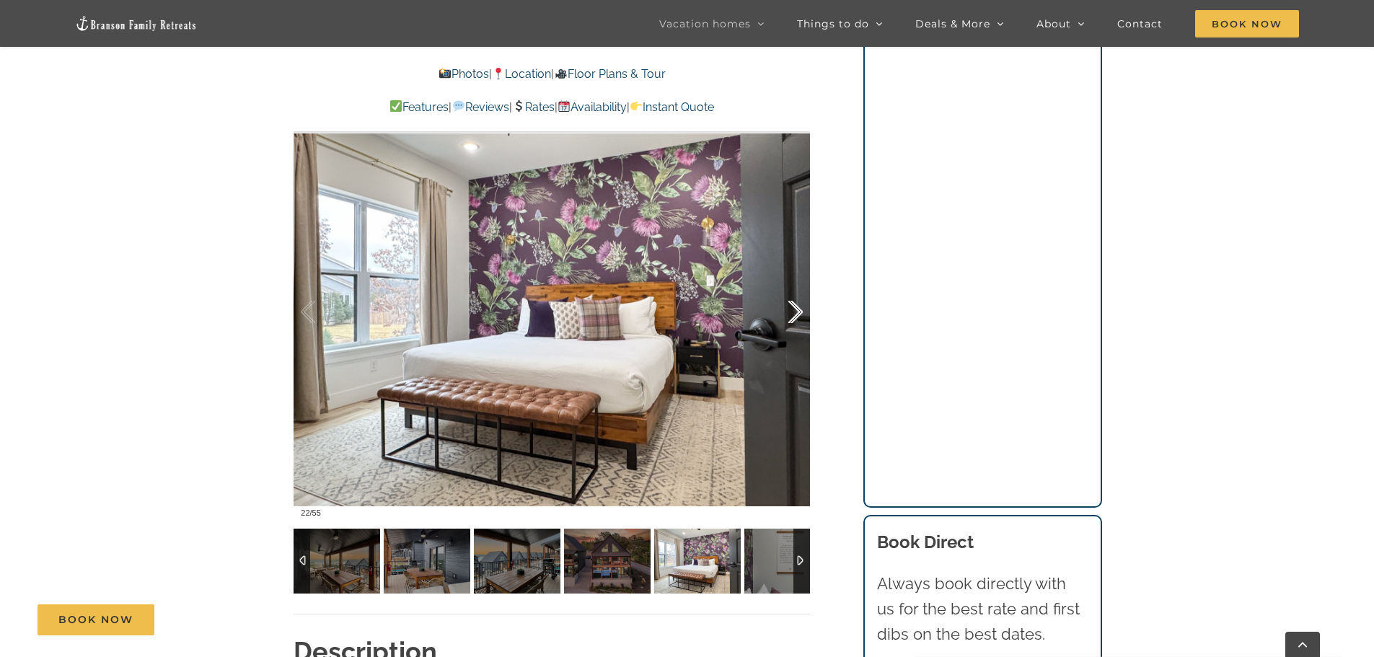
click at [790, 316] on div at bounding box center [780, 312] width 45 height 89
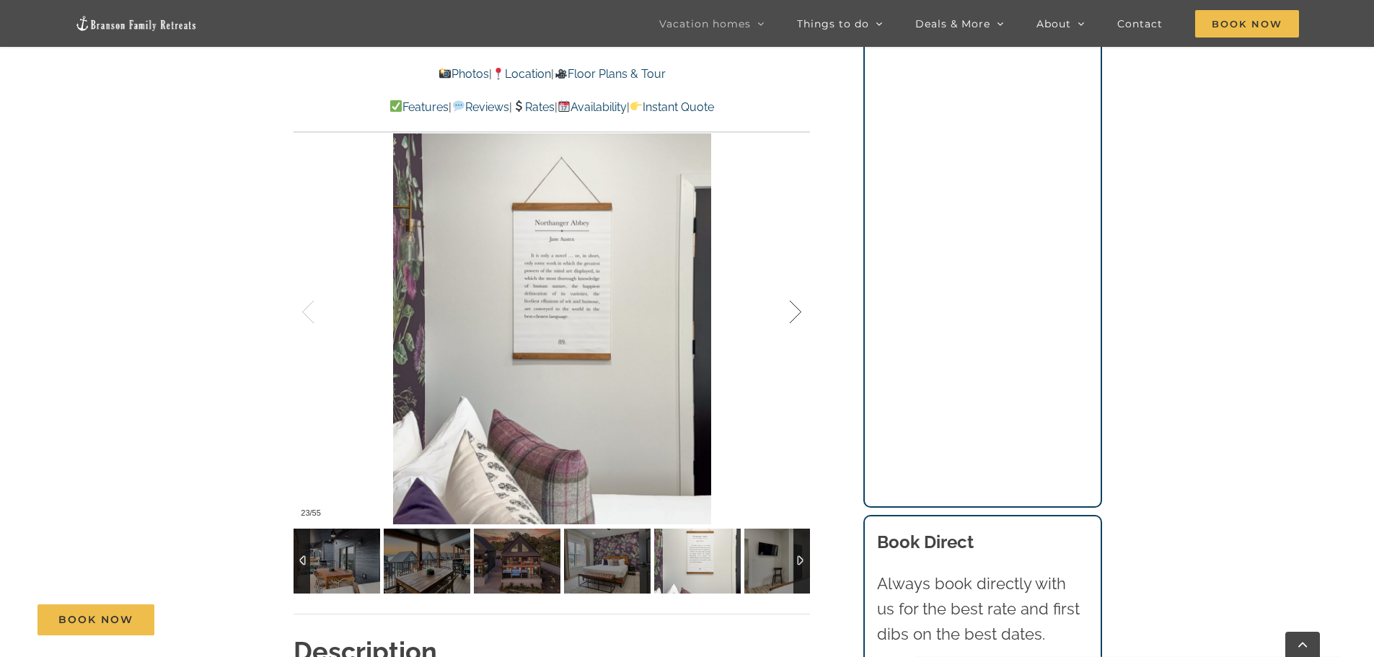
click at [790, 316] on div at bounding box center [780, 312] width 45 height 89
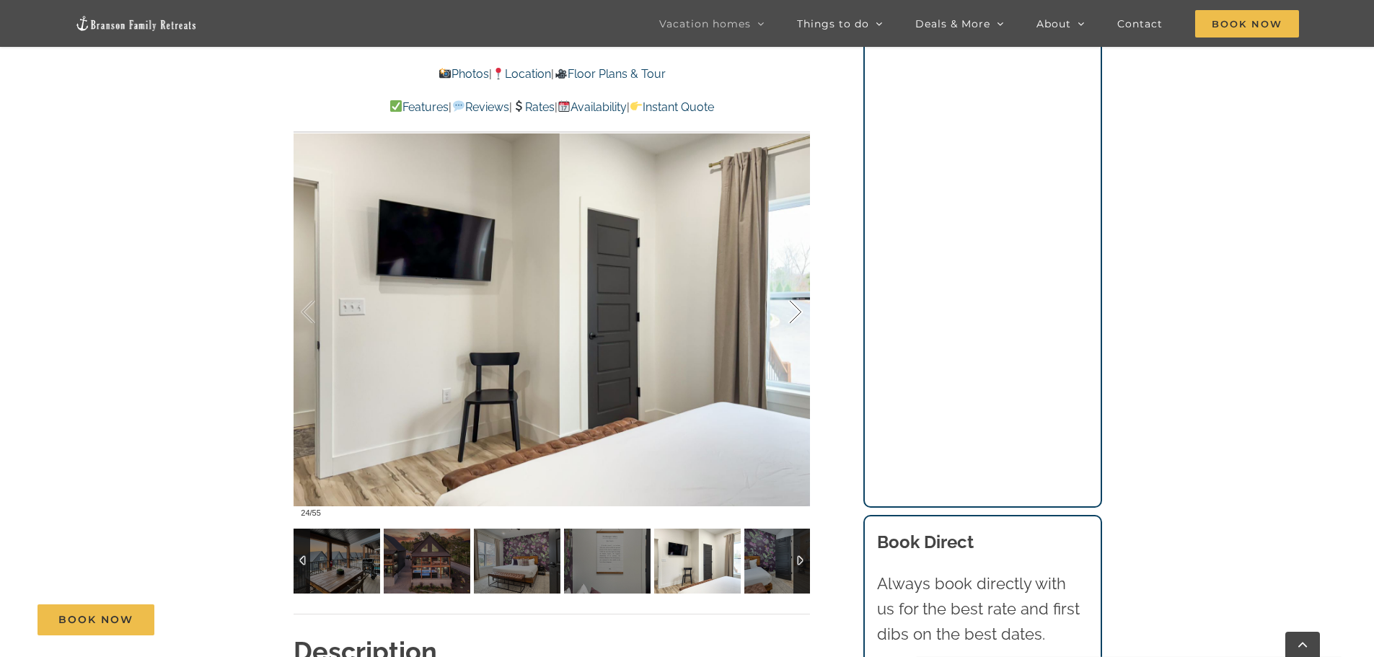
click at [790, 316] on div at bounding box center [780, 312] width 45 height 89
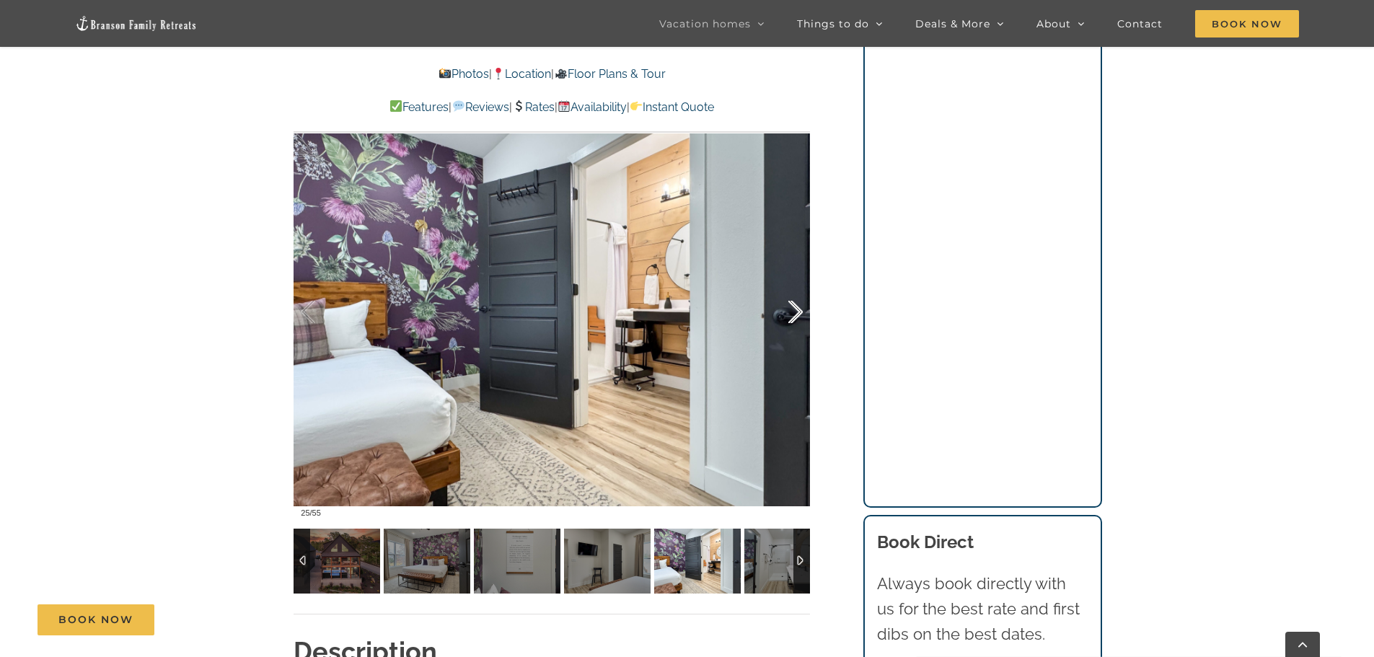
click at [790, 316] on div at bounding box center [780, 312] width 45 height 89
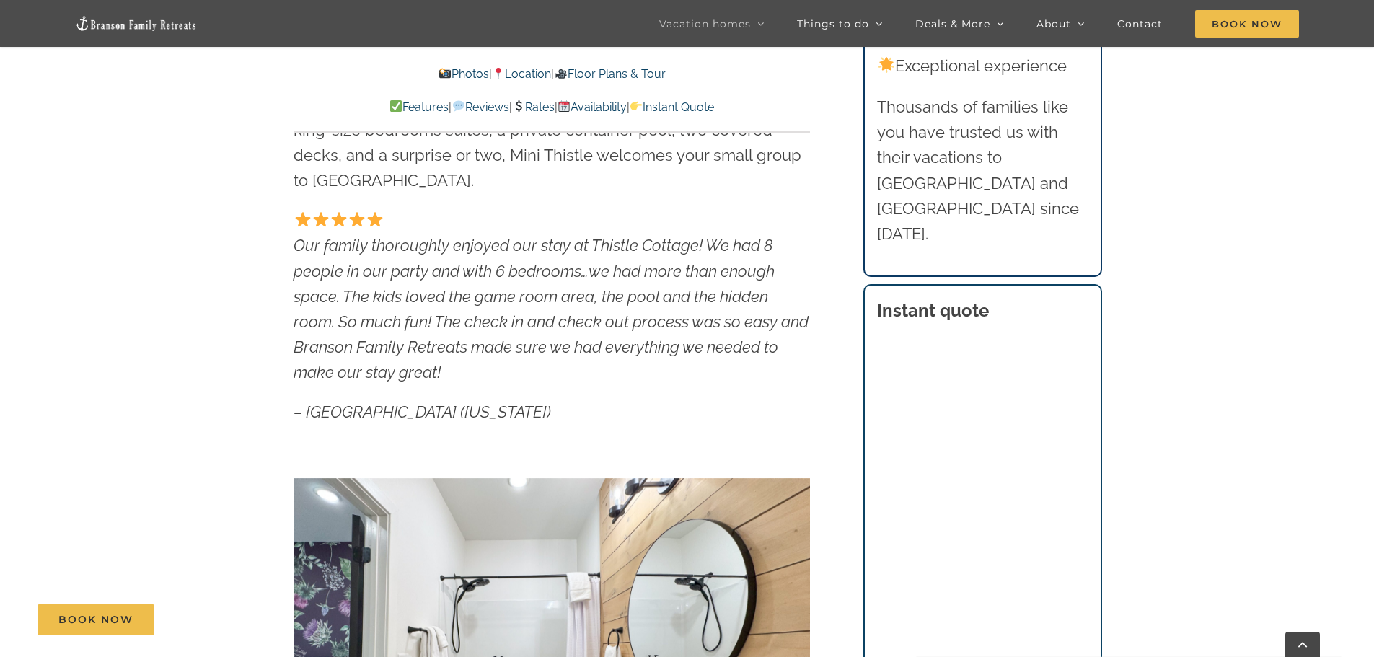
scroll to position [793, 0]
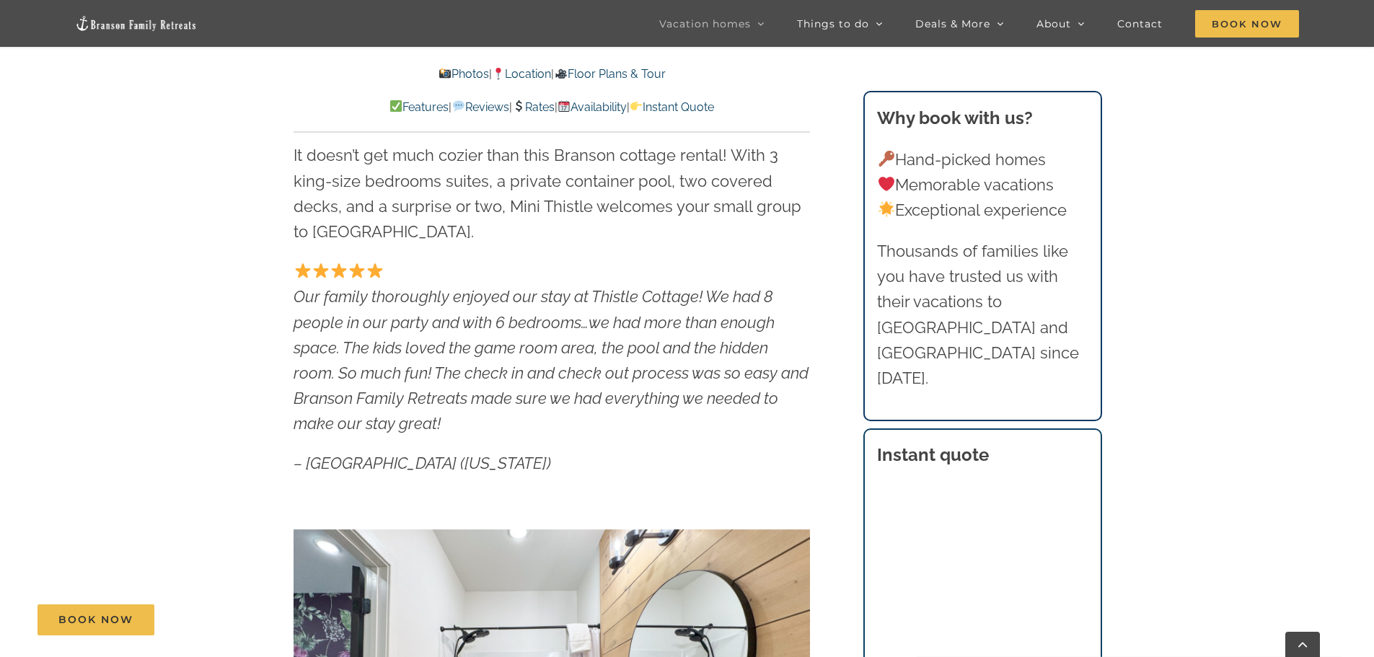
scroll to position [721, 0]
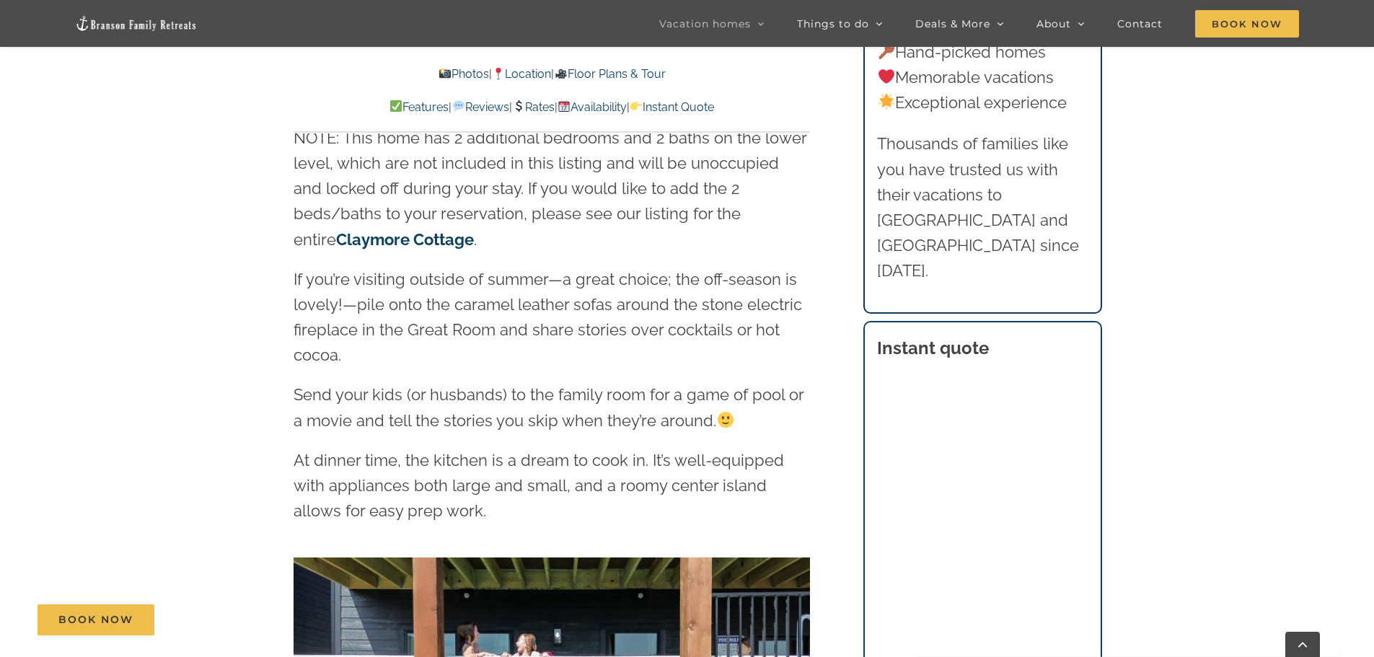
scroll to position [2092, 0]
